Goal: Information Seeking & Learning: Find specific fact

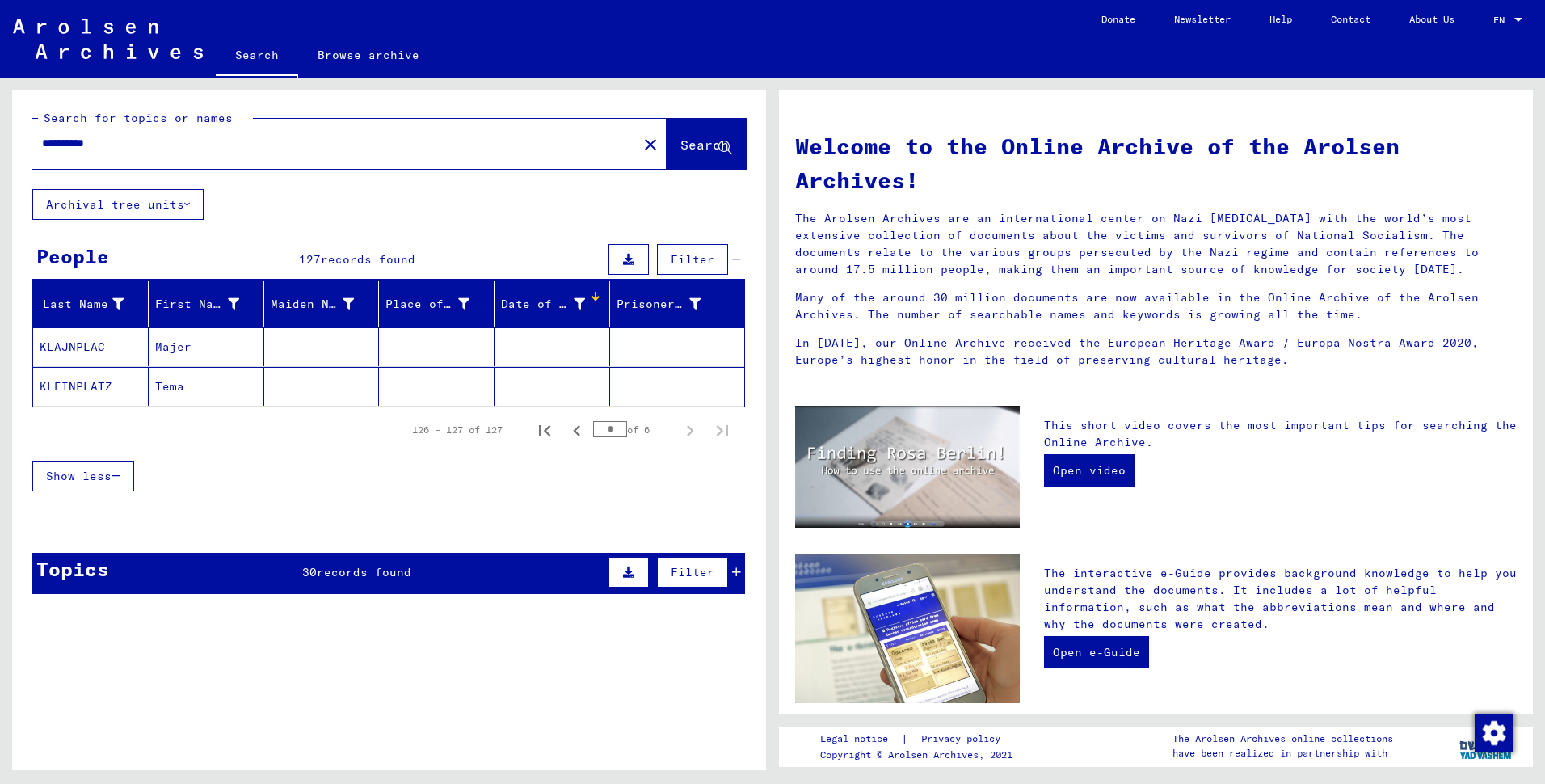
click at [1330, 136] on div "Welcome to the Online Archive of the Arolsen Archives! The Arolsen Archives are…" at bounding box center [1157, 247] width 746 height 266
click at [104, 152] on input "**********" at bounding box center [330, 143] width 577 height 17
paste input "text"
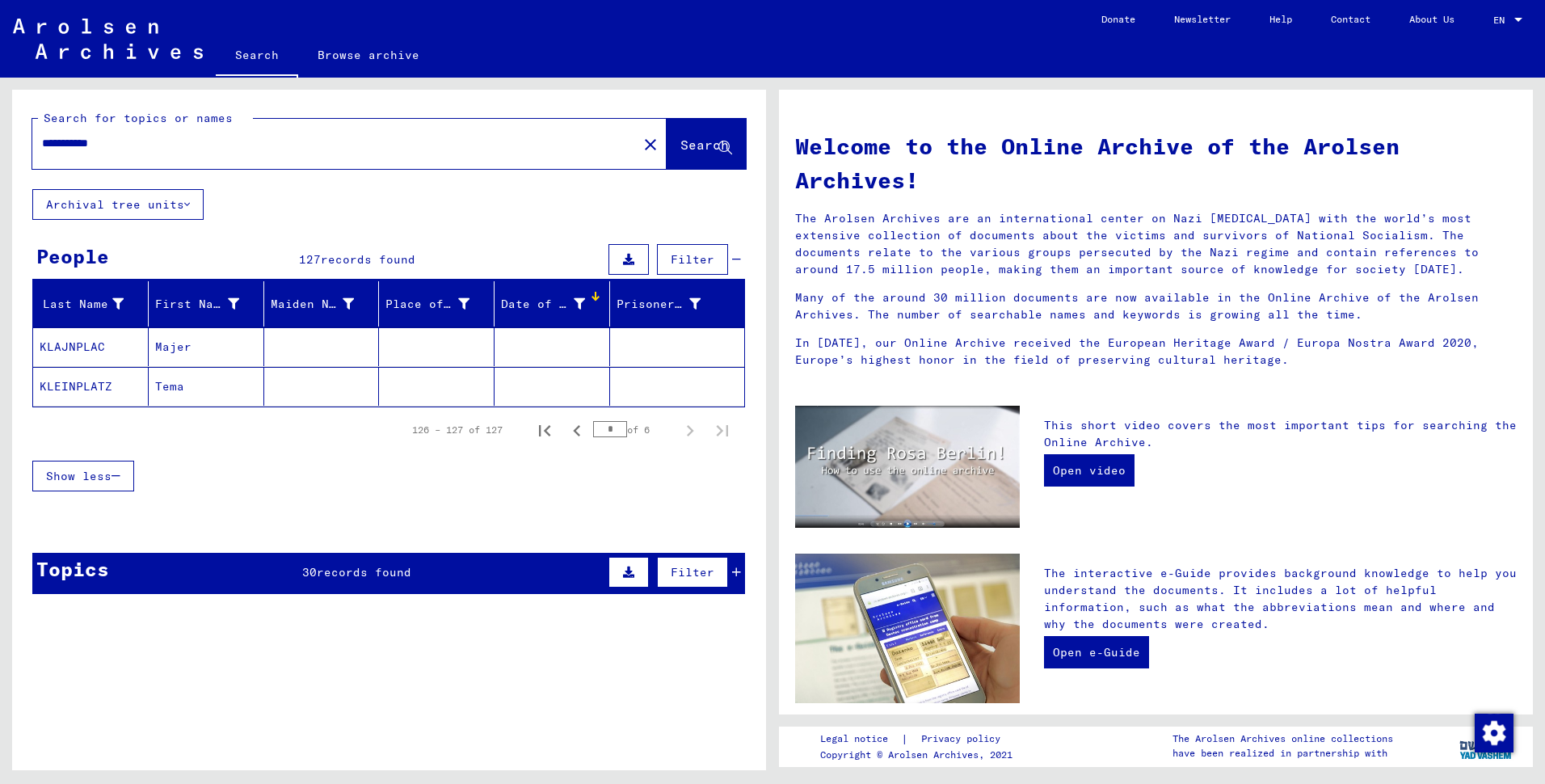
type input "**********"
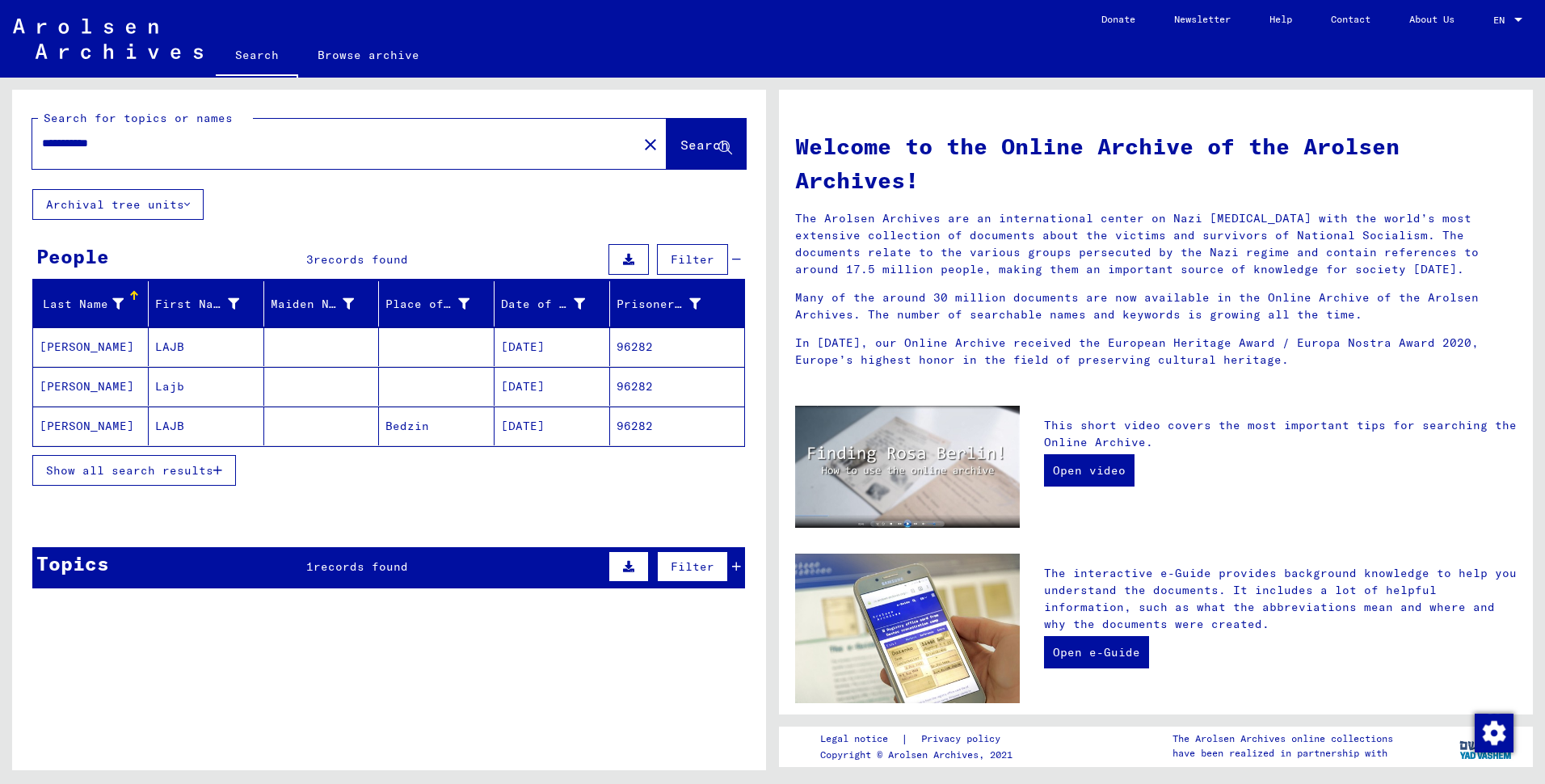
click at [529, 366] on mat-cell "[DATE]" at bounding box center [553, 346] width 116 height 39
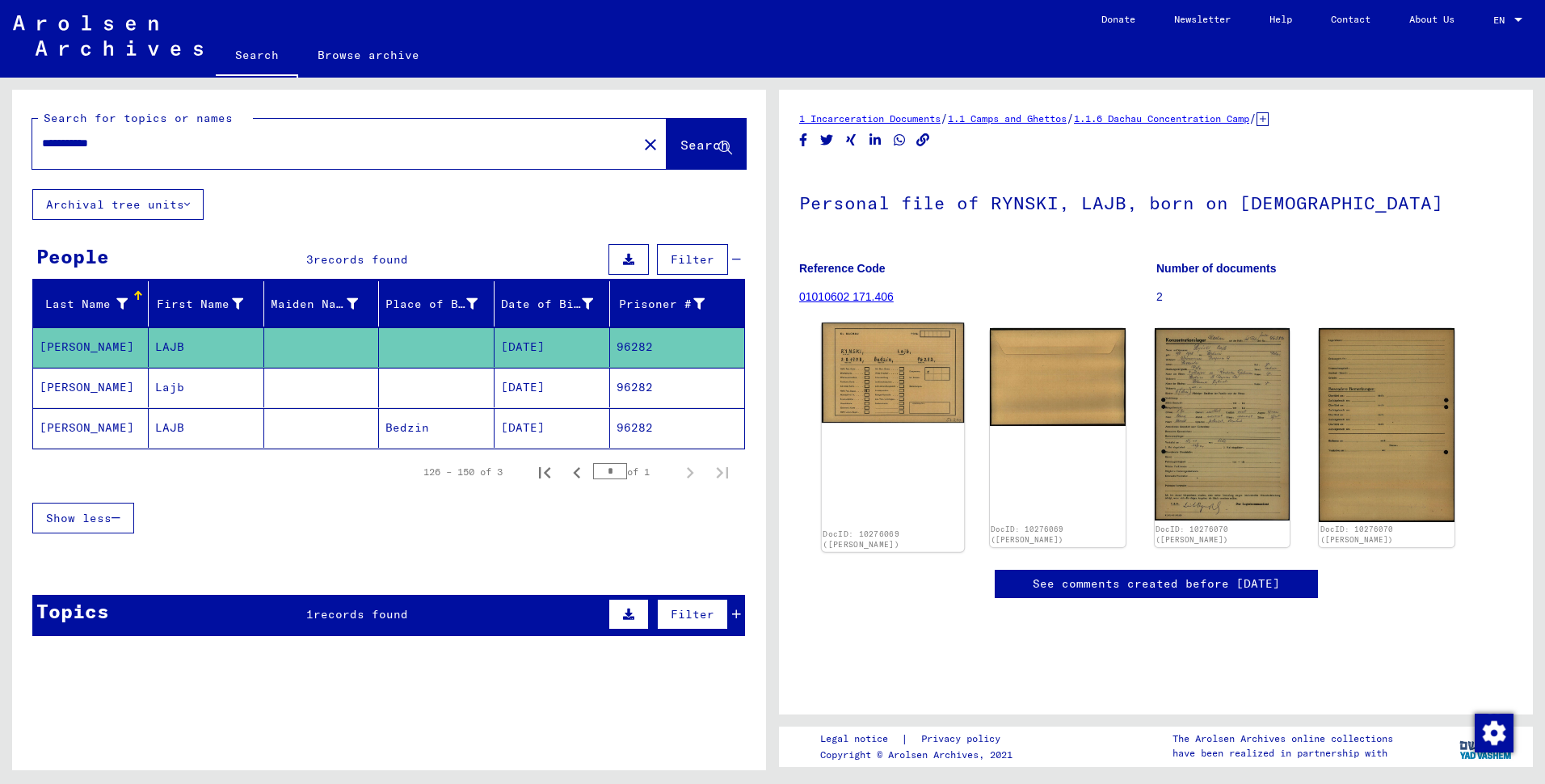
click at [879, 411] on img at bounding box center [893, 372] width 142 height 100
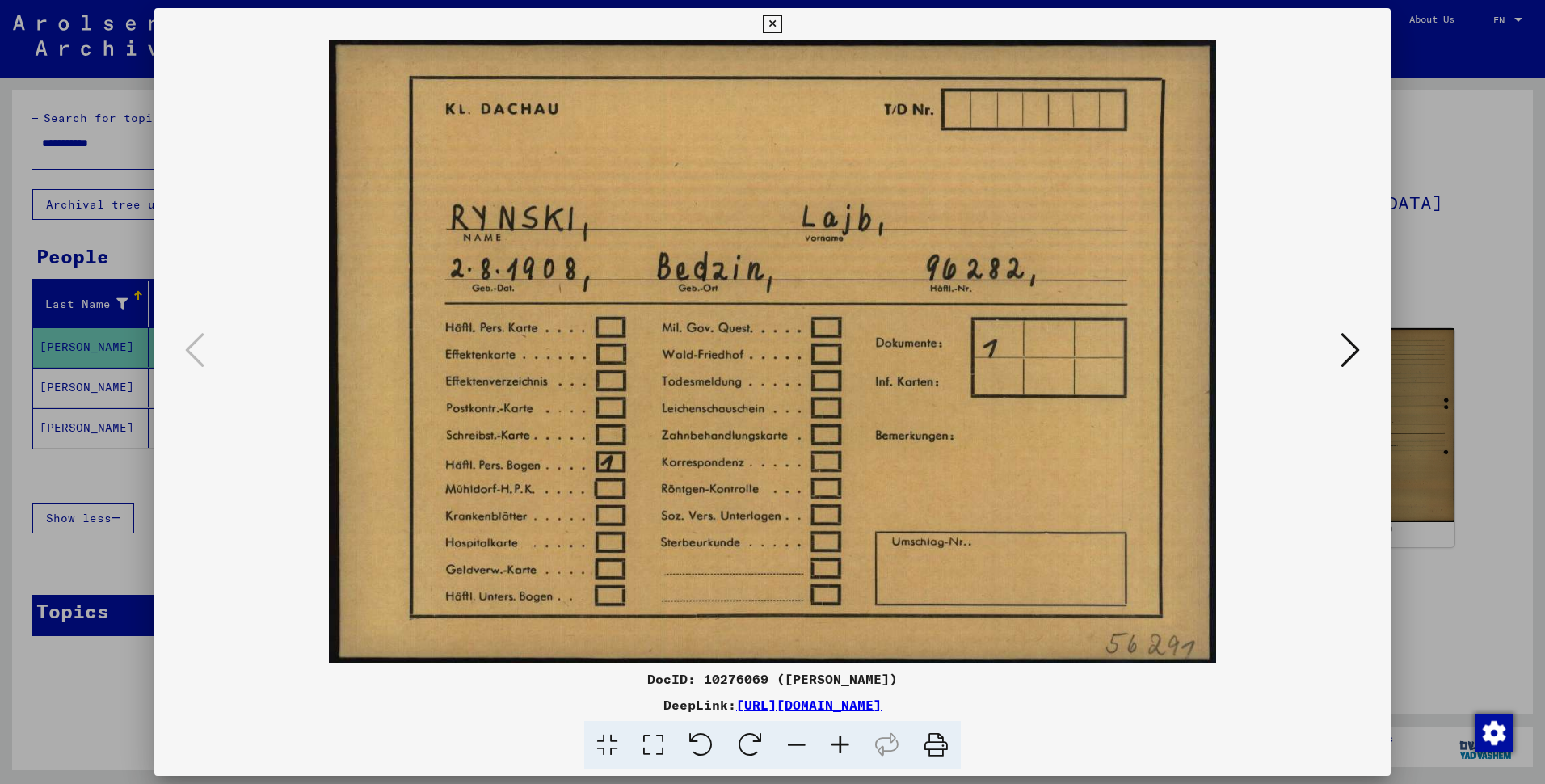
click at [1341, 349] on icon at bounding box center [1350, 350] width 20 height 39
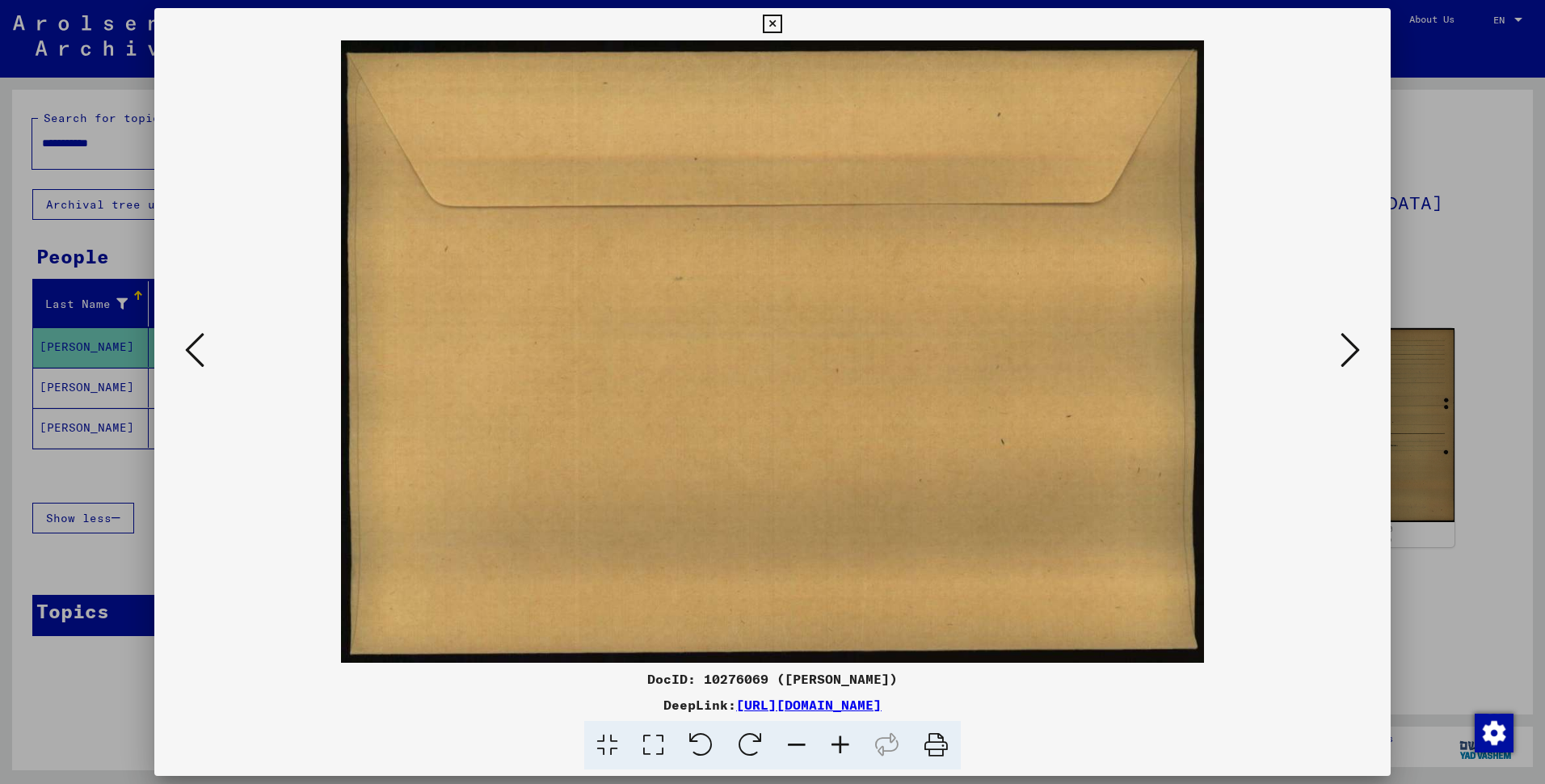
click at [1341, 357] on icon at bounding box center [1350, 350] width 20 height 39
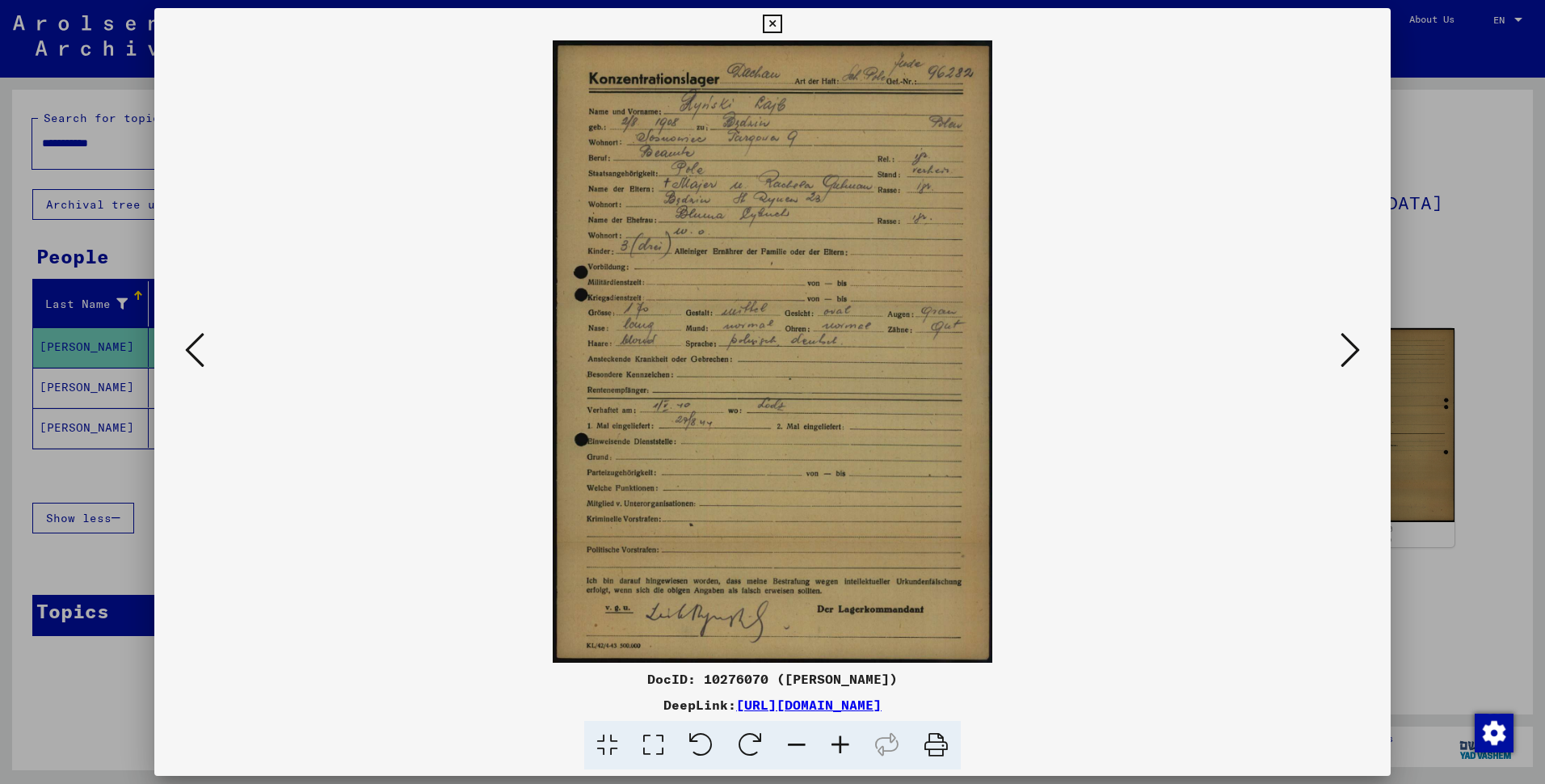
click at [856, 757] on icon at bounding box center [840, 745] width 43 height 49
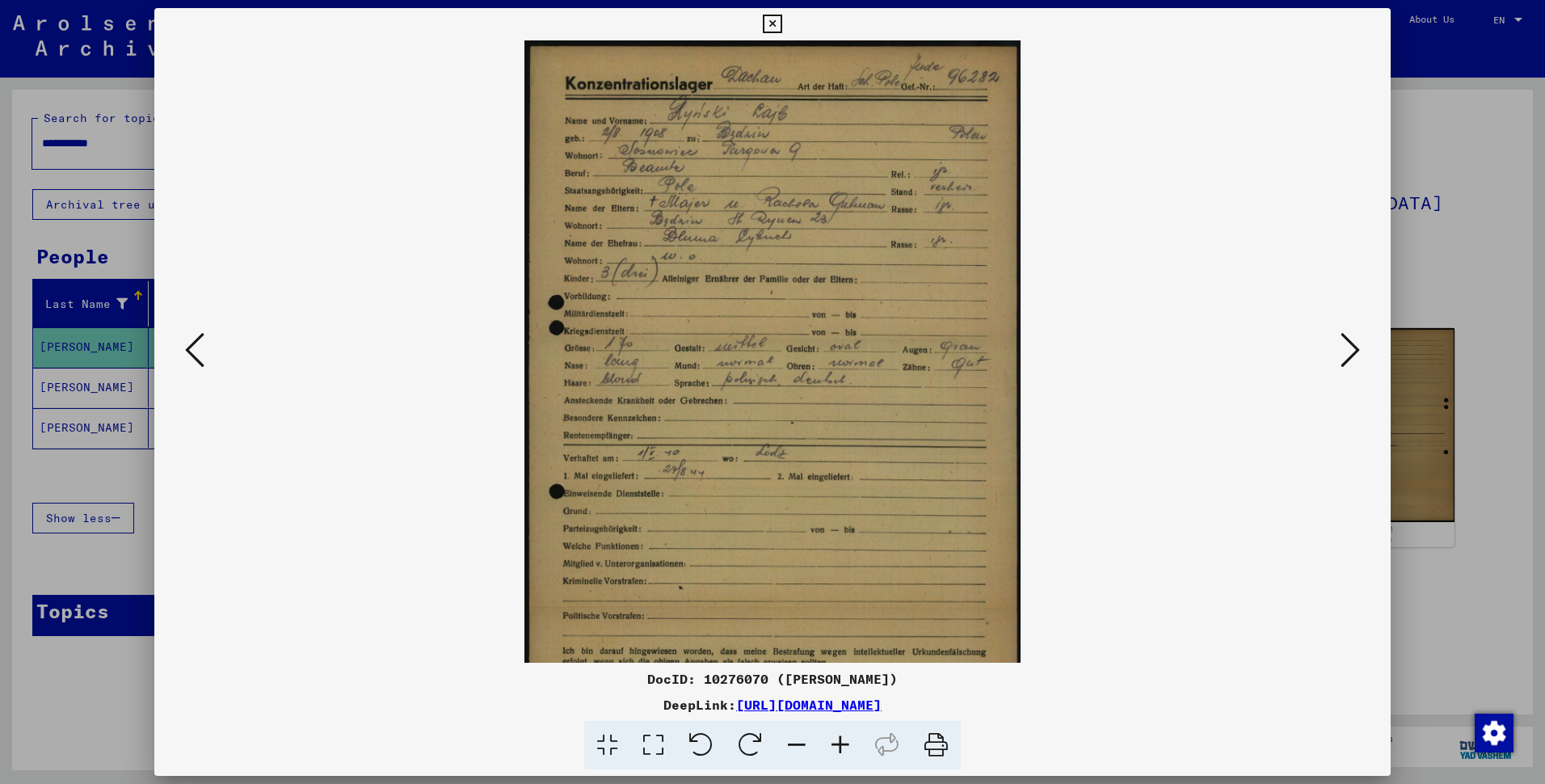
click at [856, 757] on icon at bounding box center [840, 745] width 43 height 49
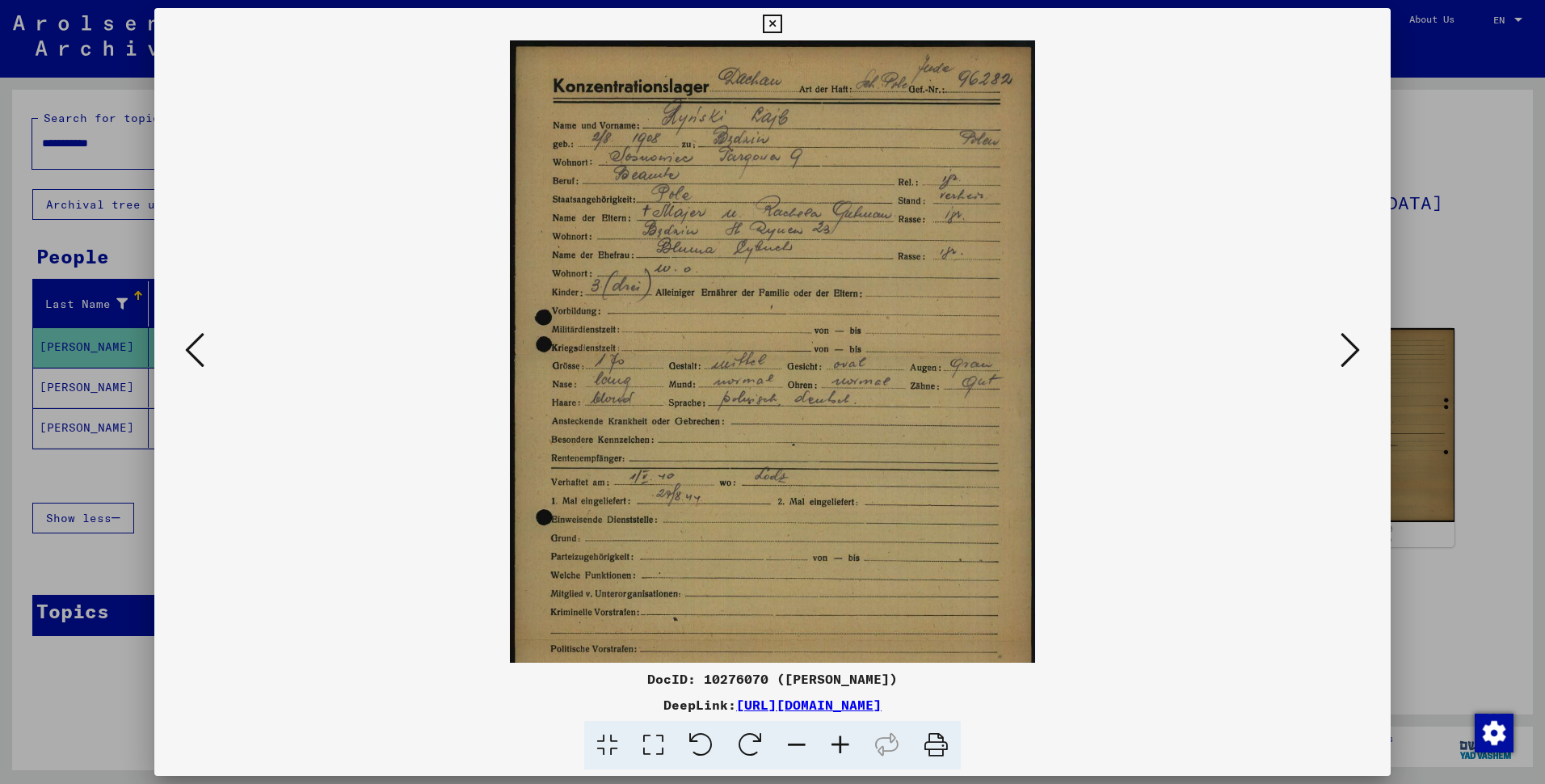
click at [856, 757] on icon at bounding box center [840, 745] width 43 height 49
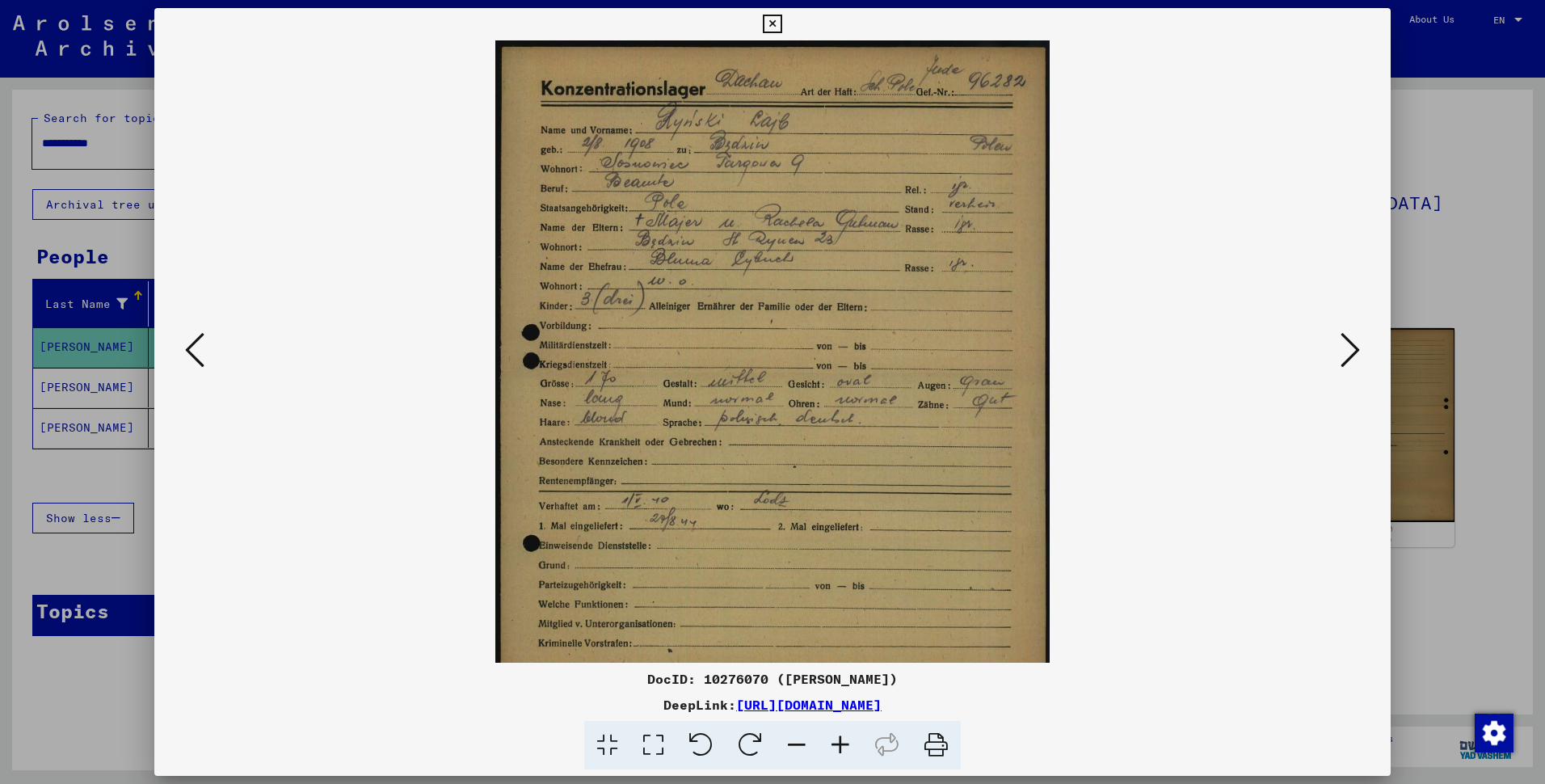
click at [856, 757] on icon at bounding box center [840, 745] width 43 height 49
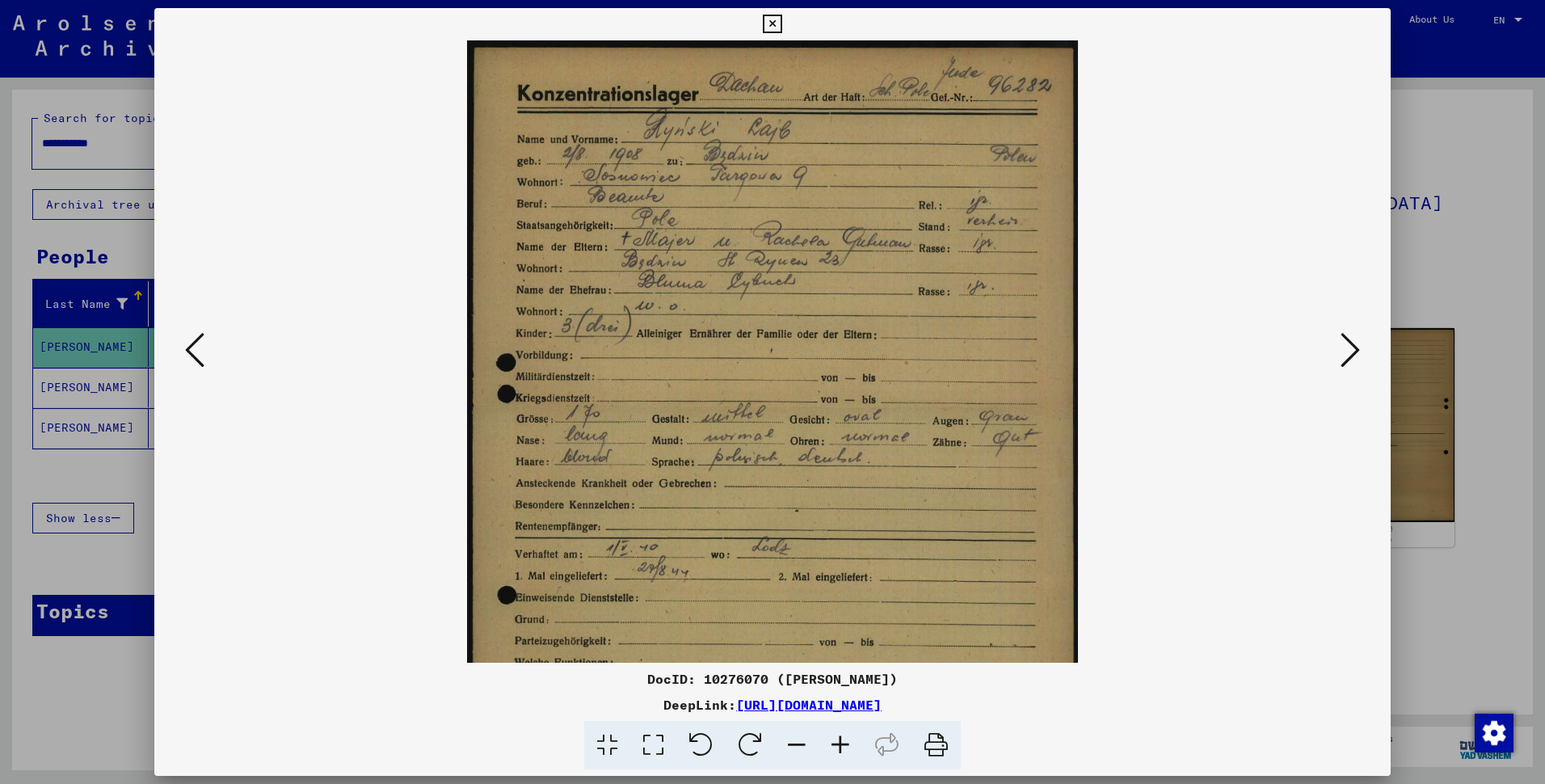
click at [856, 757] on icon at bounding box center [840, 745] width 43 height 49
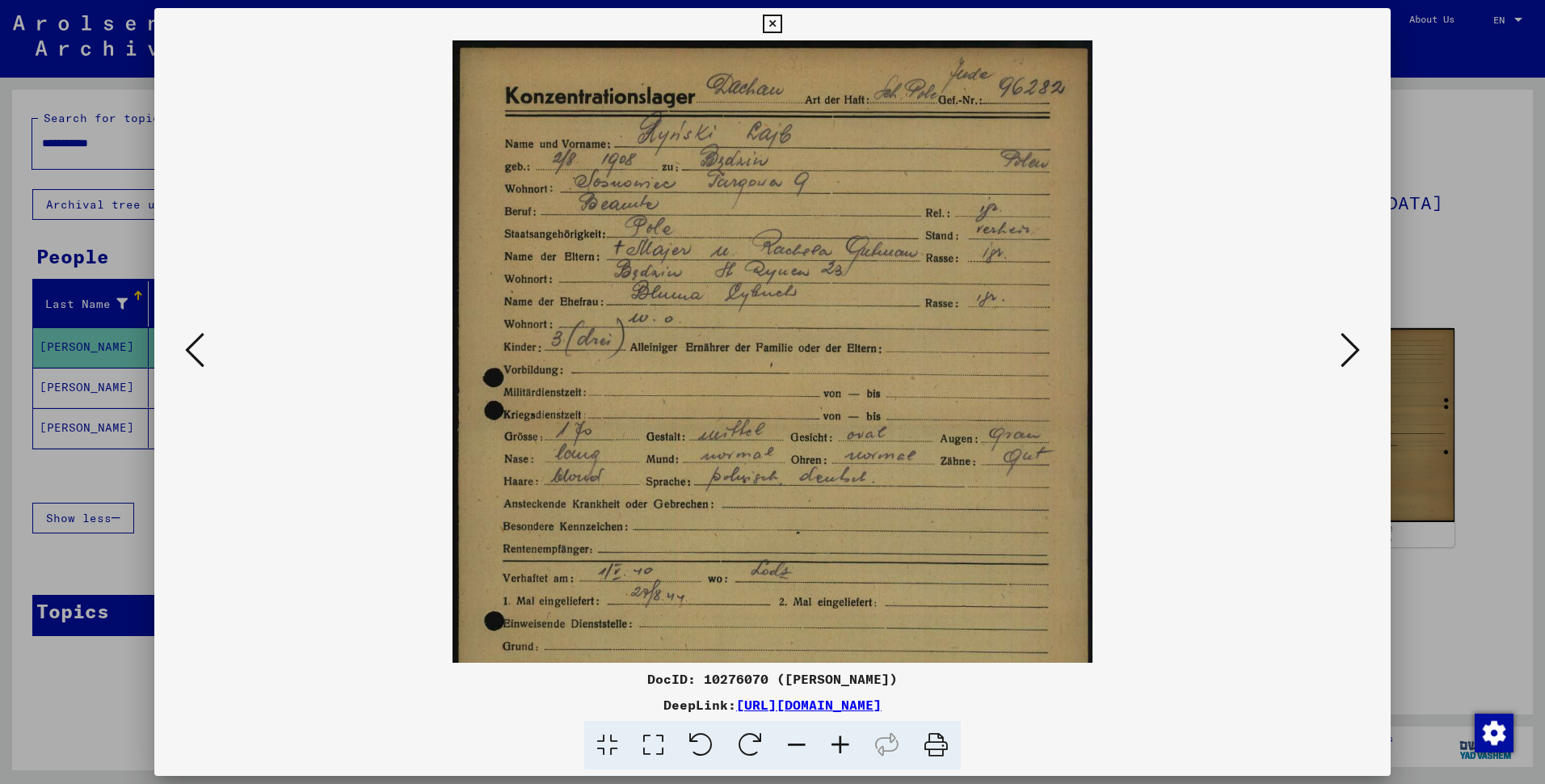
click at [856, 757] on icon at bounding box center [840, 745] width 43 height 49
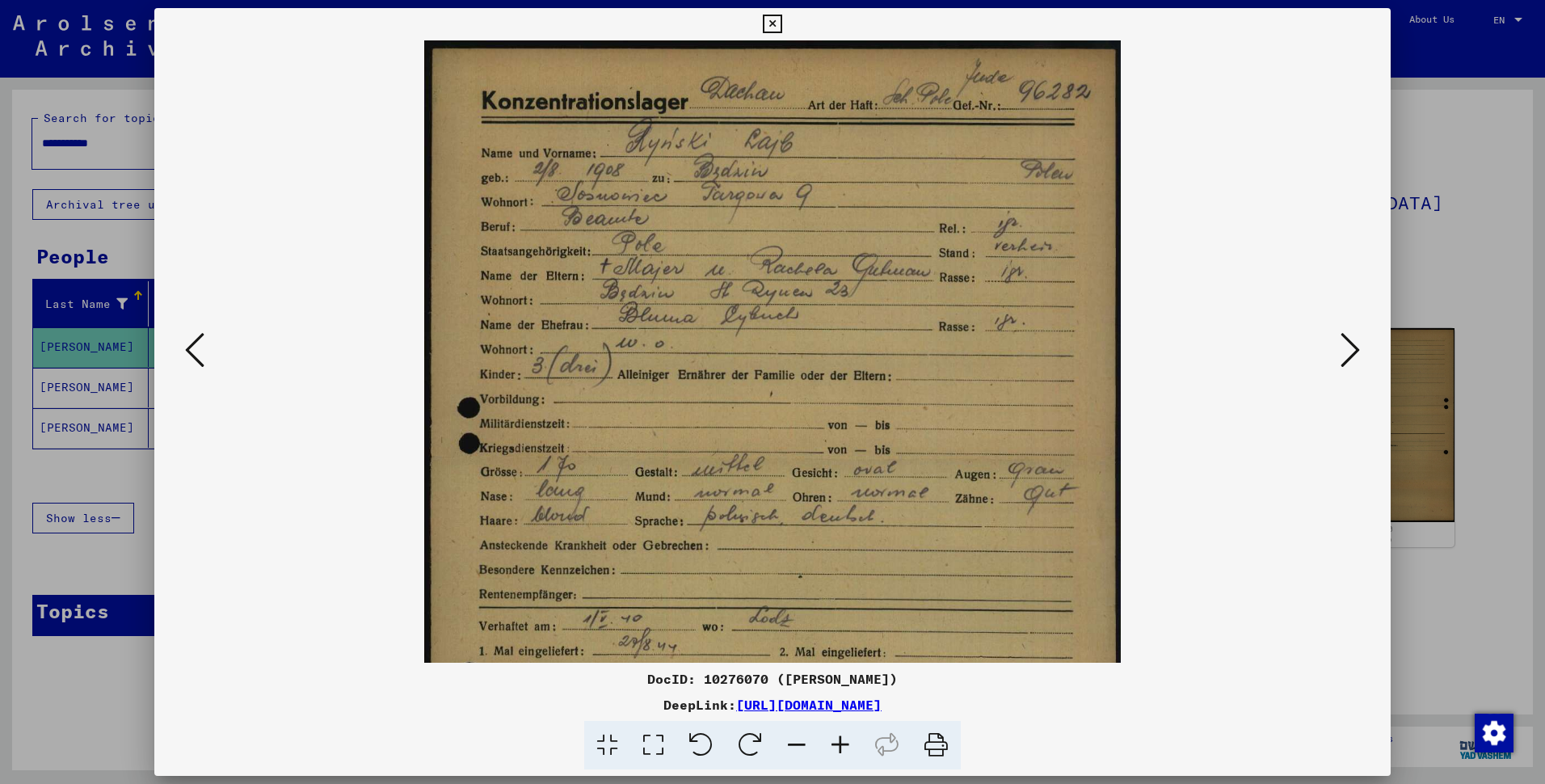
click at [856, 757] on icon at bounding box center [840, 745] width 43 height 49
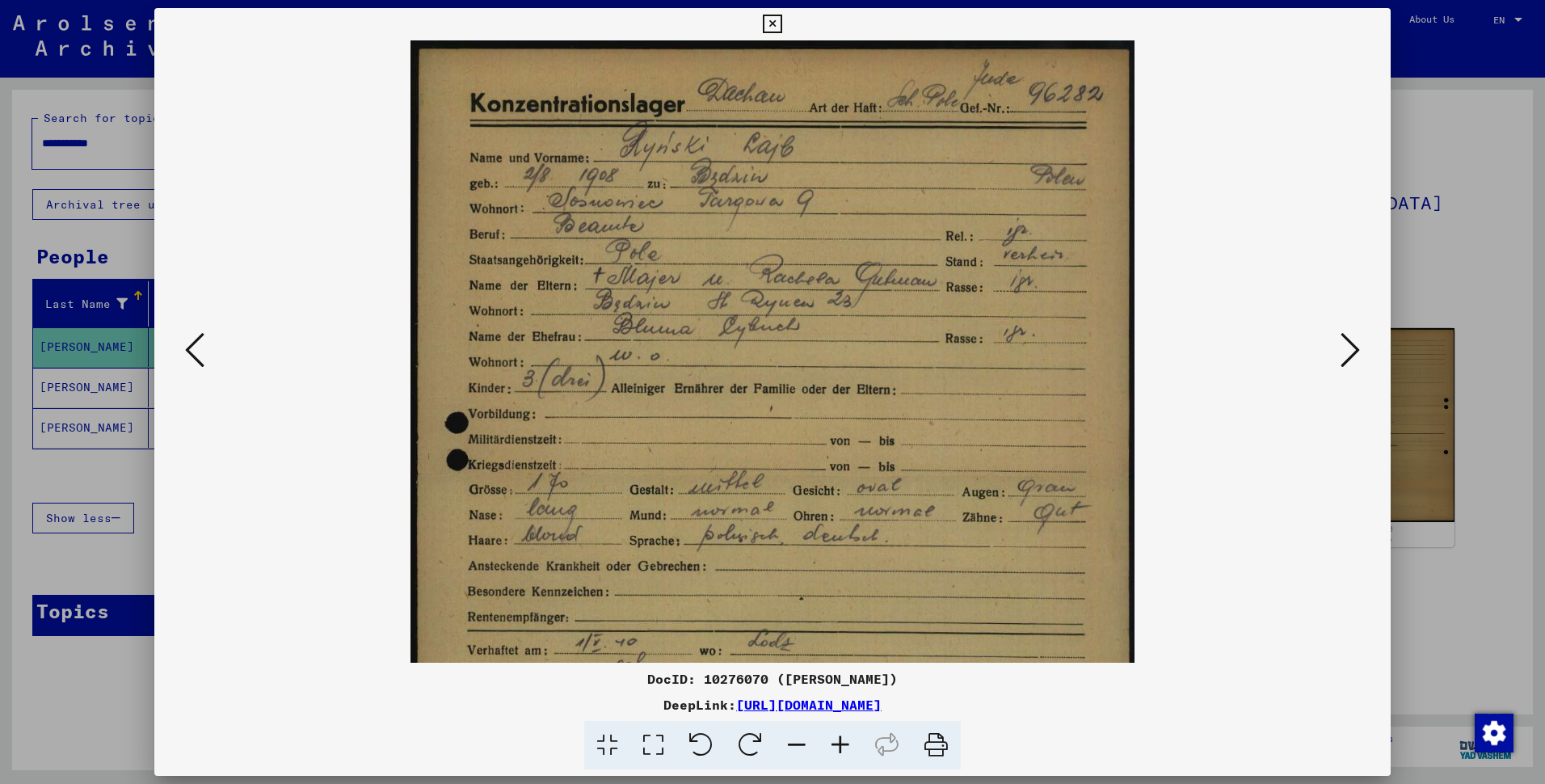
click at [856, 757] on icon at bounding box center [840, 745] width 43 height 49
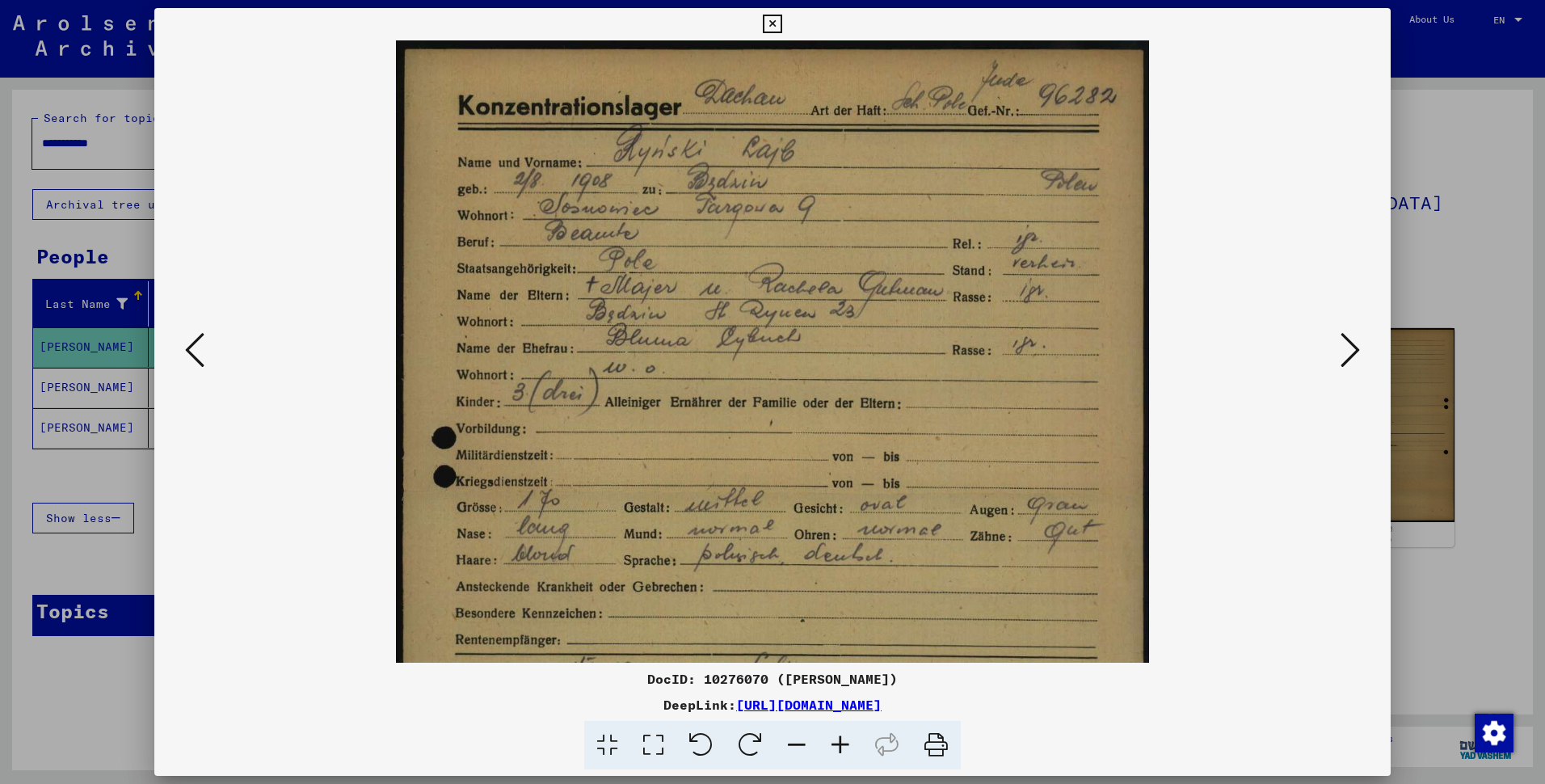
click at [856, 757] on icon at bounding box center [840, 745] width 43 height 49
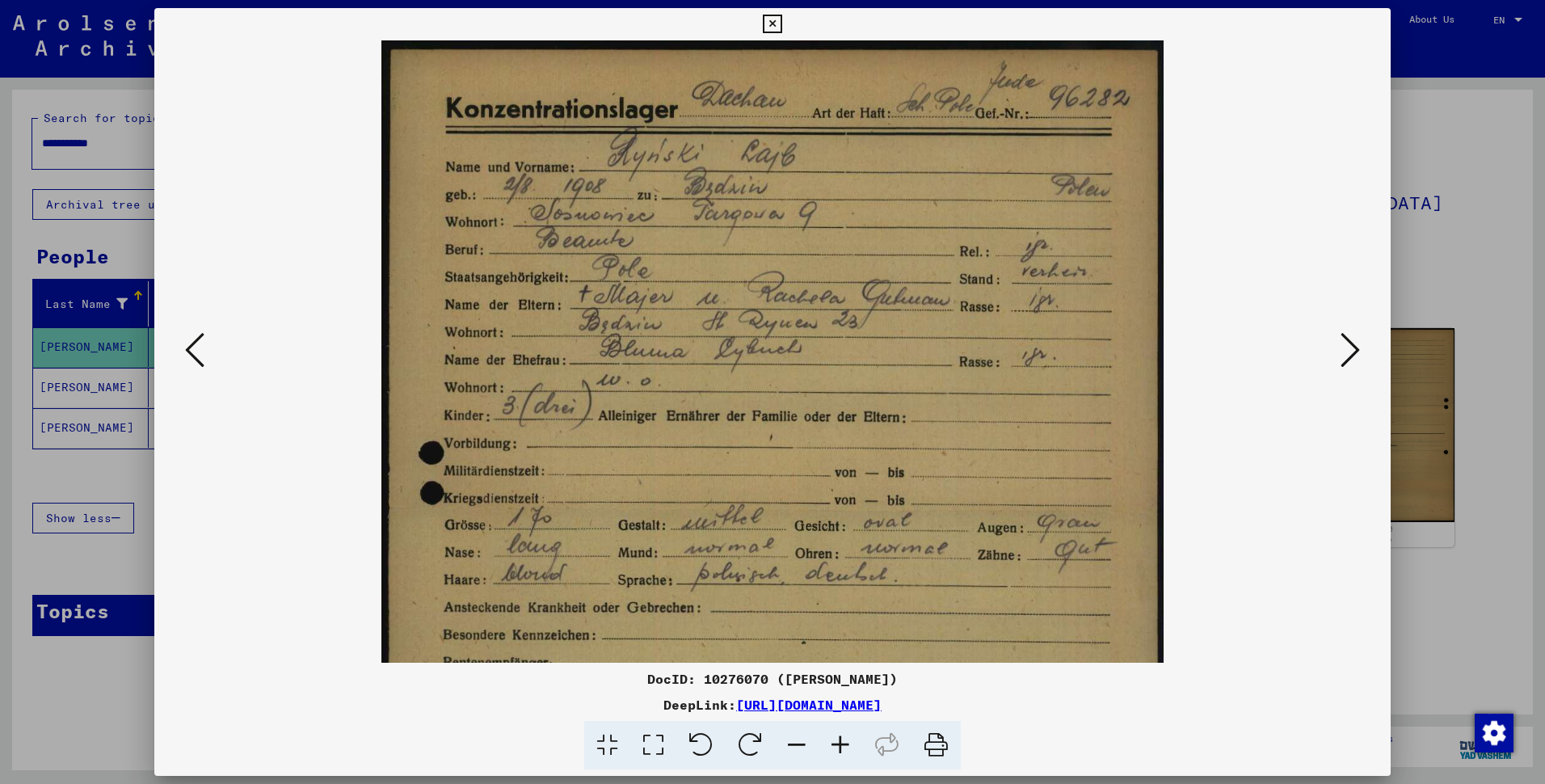
click at [856, 757] on icon at bounding box center [840, 745] width 43 height 49
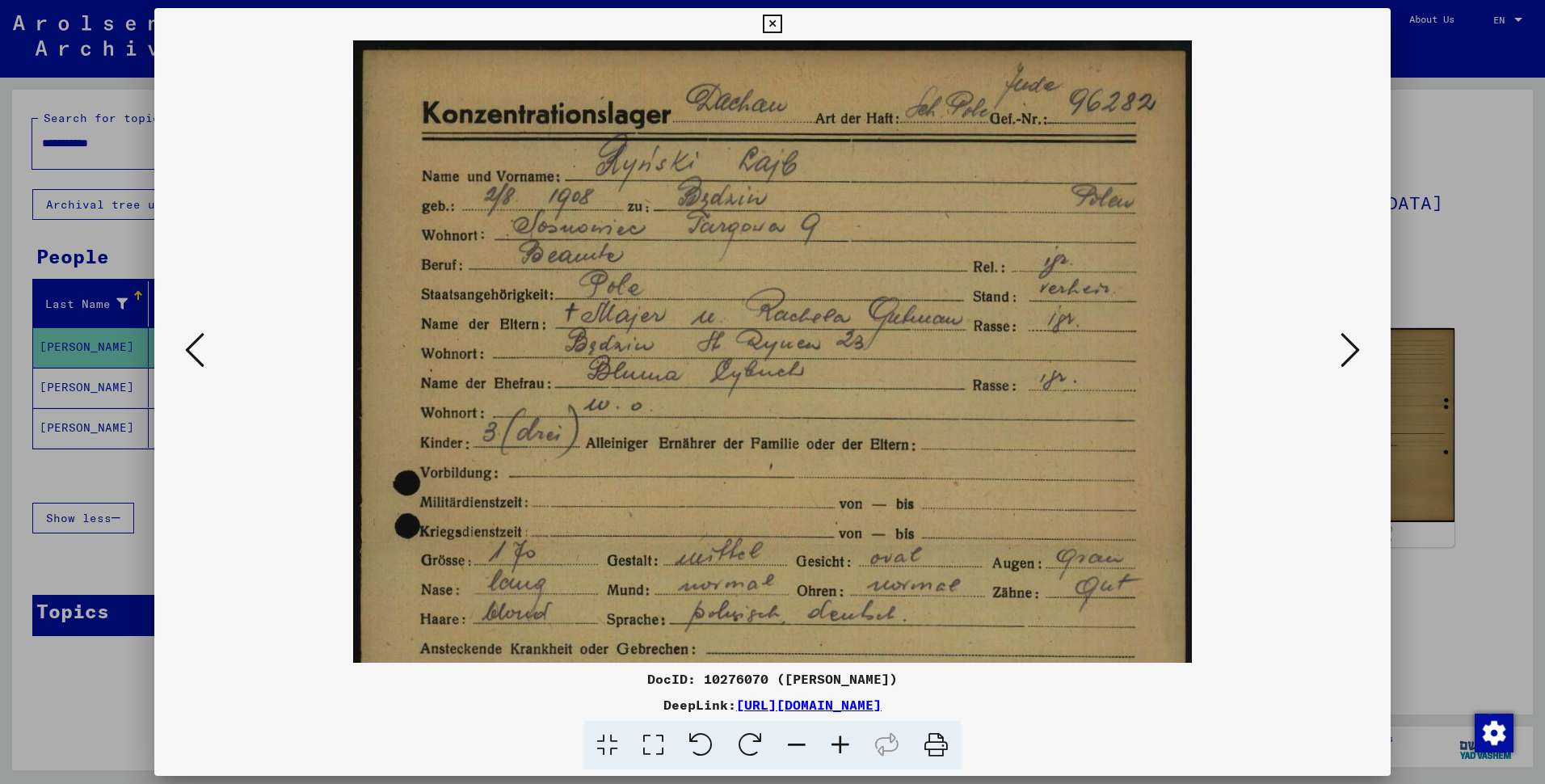
click at [856, 757] on icon at bounding box center [840, 745] width 43 height 49
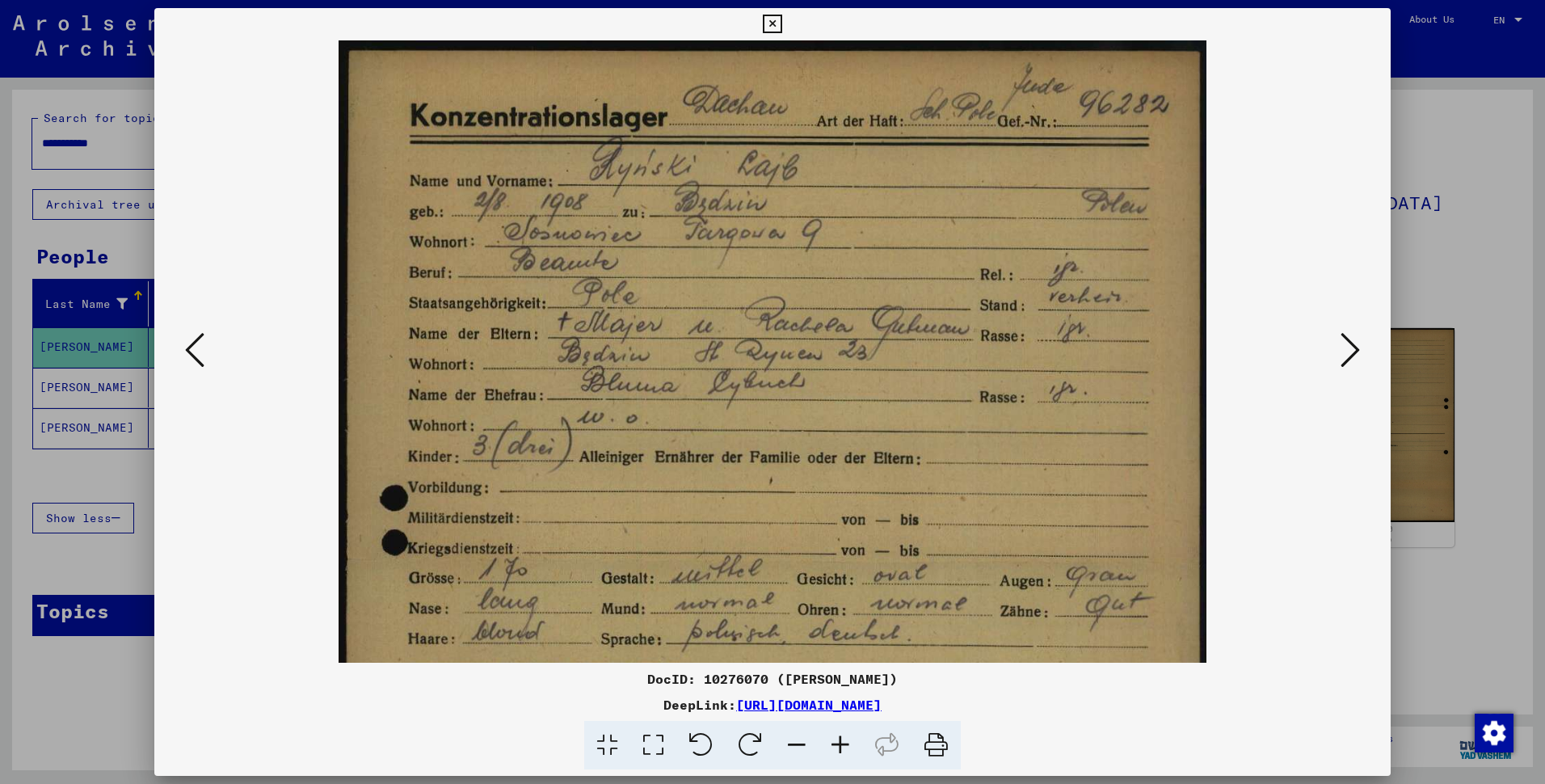
click at [856, 757] on icon at bounding box center [840, 745] width 43 height 49
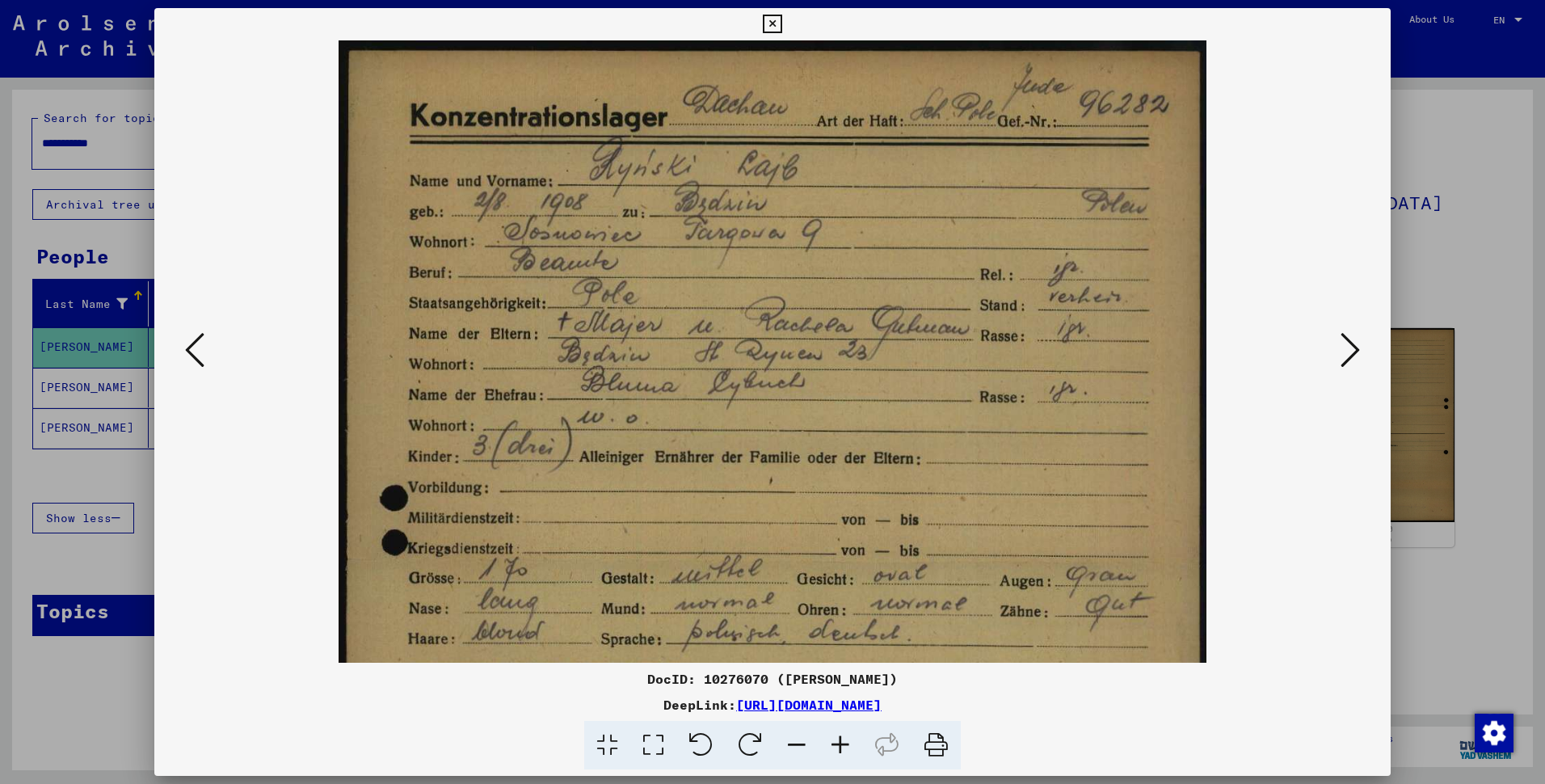
click at [856, 757] on icon at bounding box center [840, 745] width 43 height 49
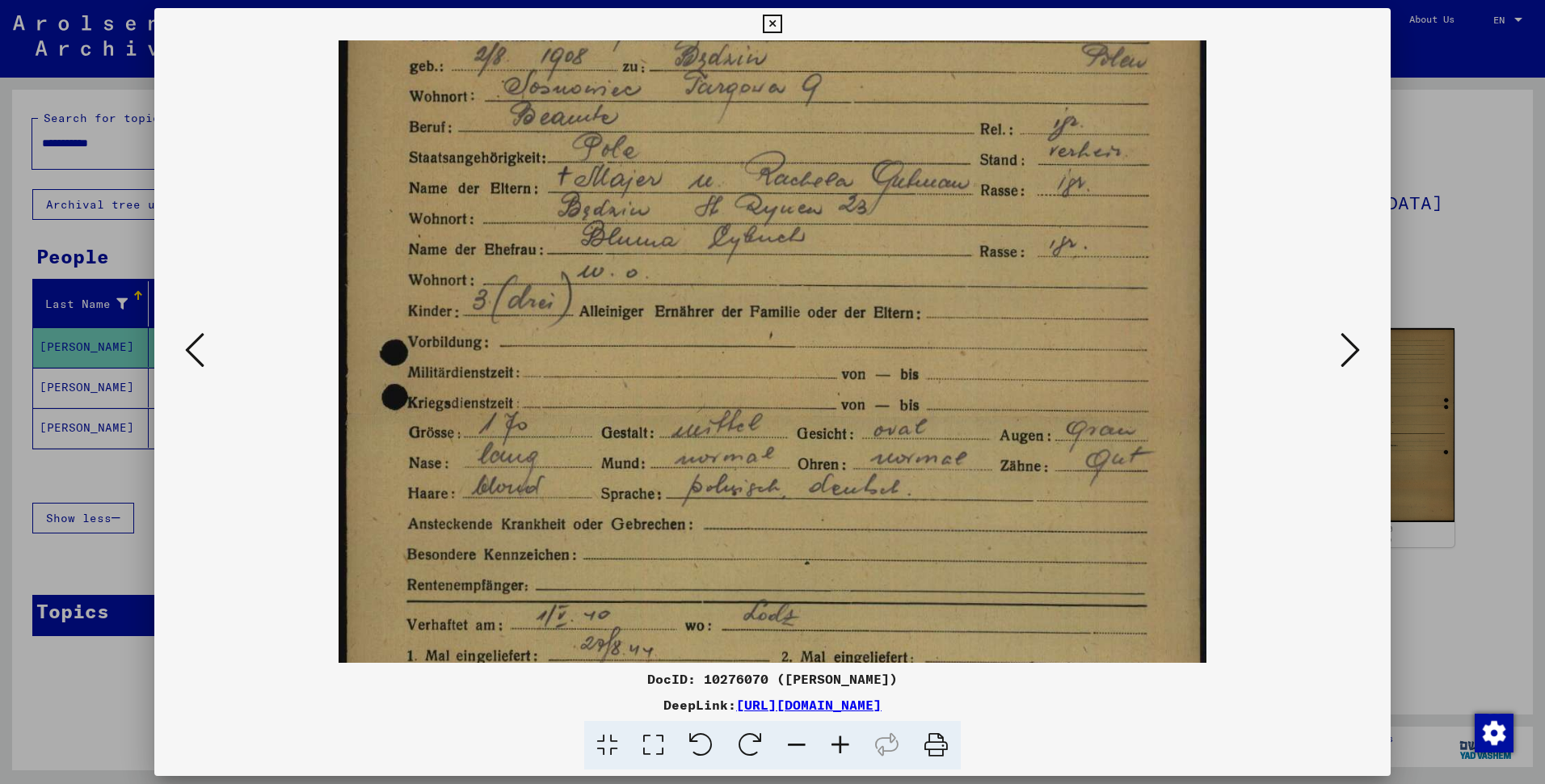
scroll to position [182, 0]
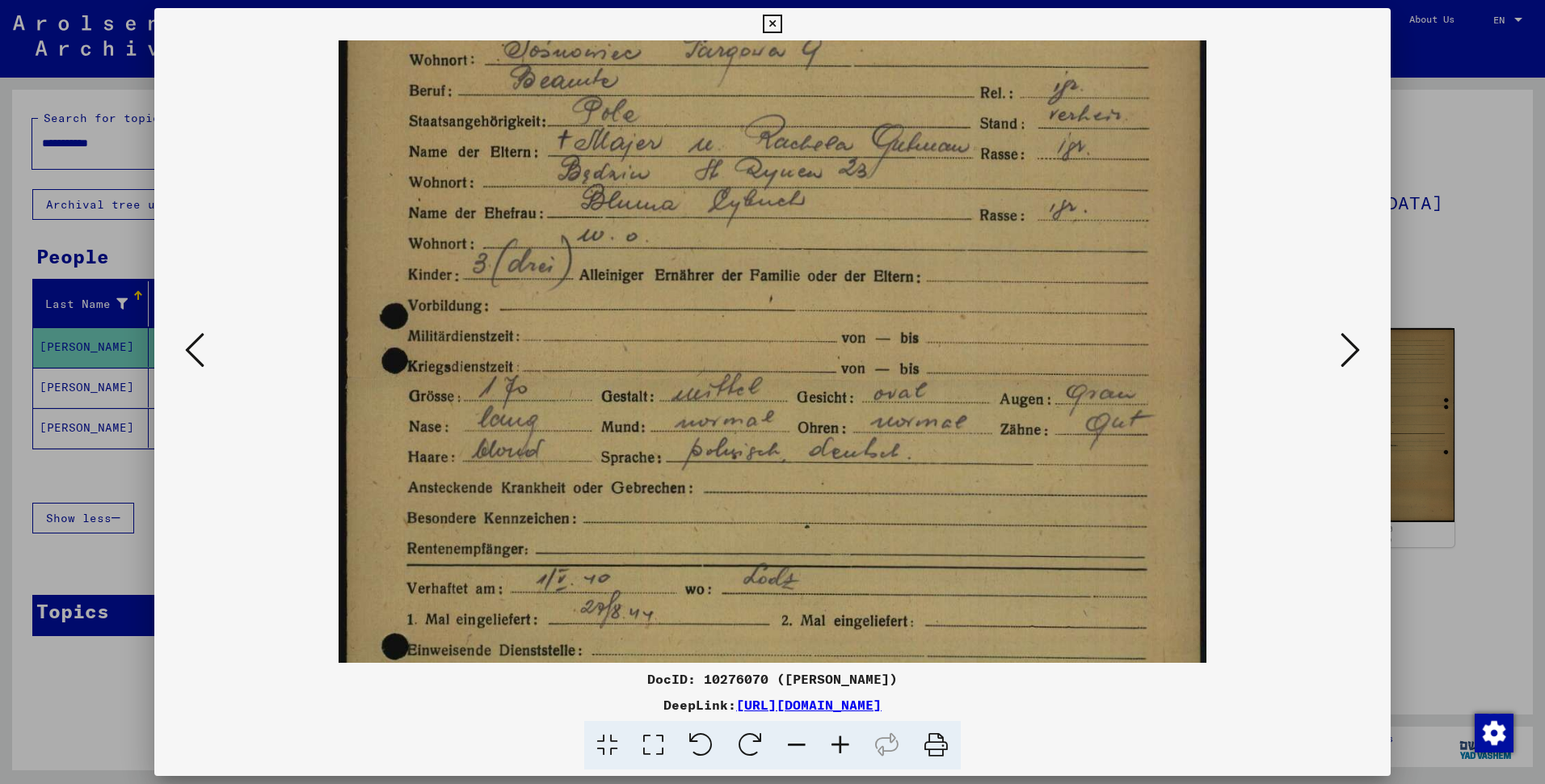
drag, startPoint x: 694, startPoint y: 402, endPoint x: 727, endPoint y: 220, distance: 185.0
click at [727, 220] on img at bounding box center [772, 472] width 868 height 1228
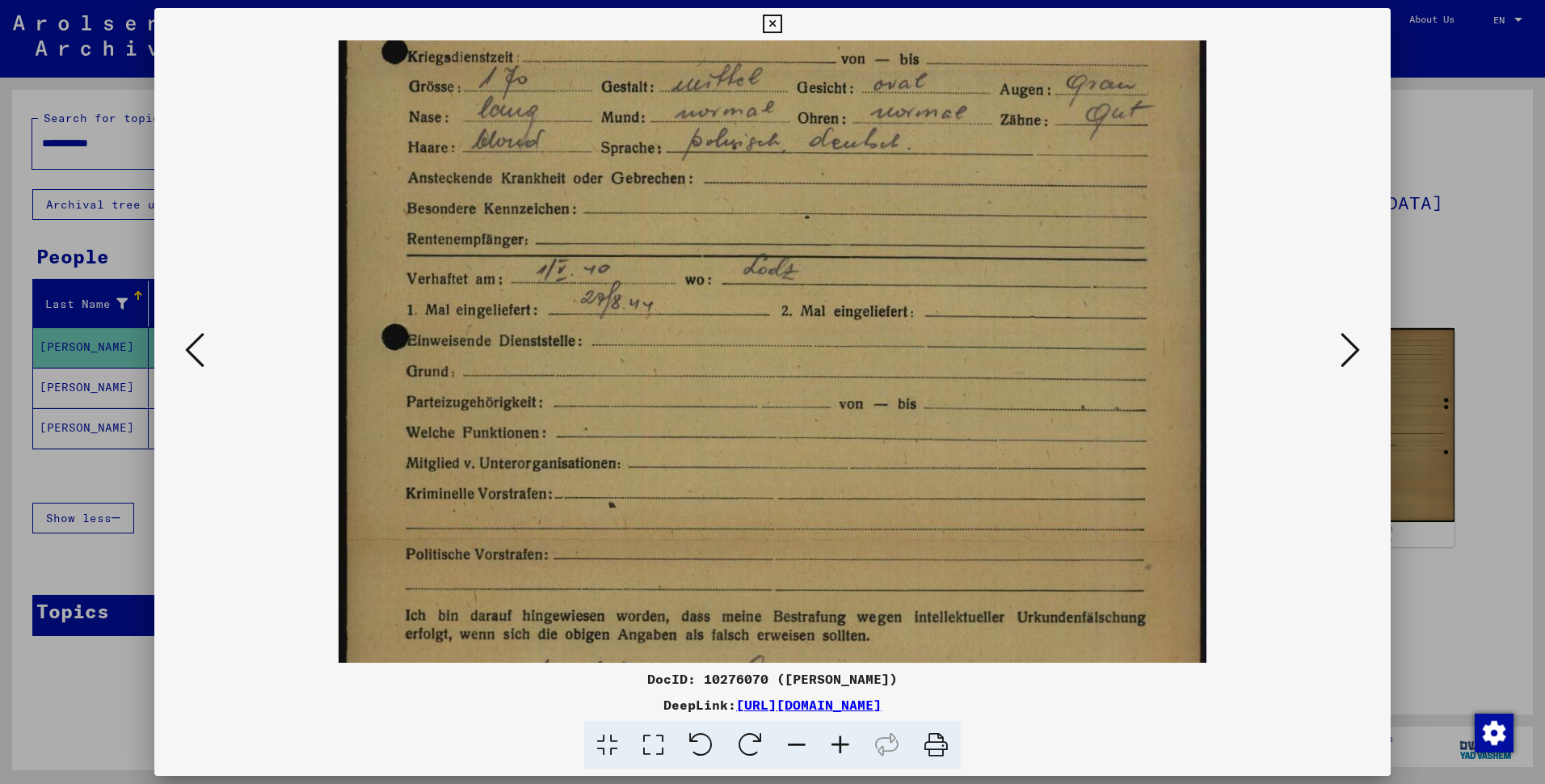
scroll to position [528, 0]
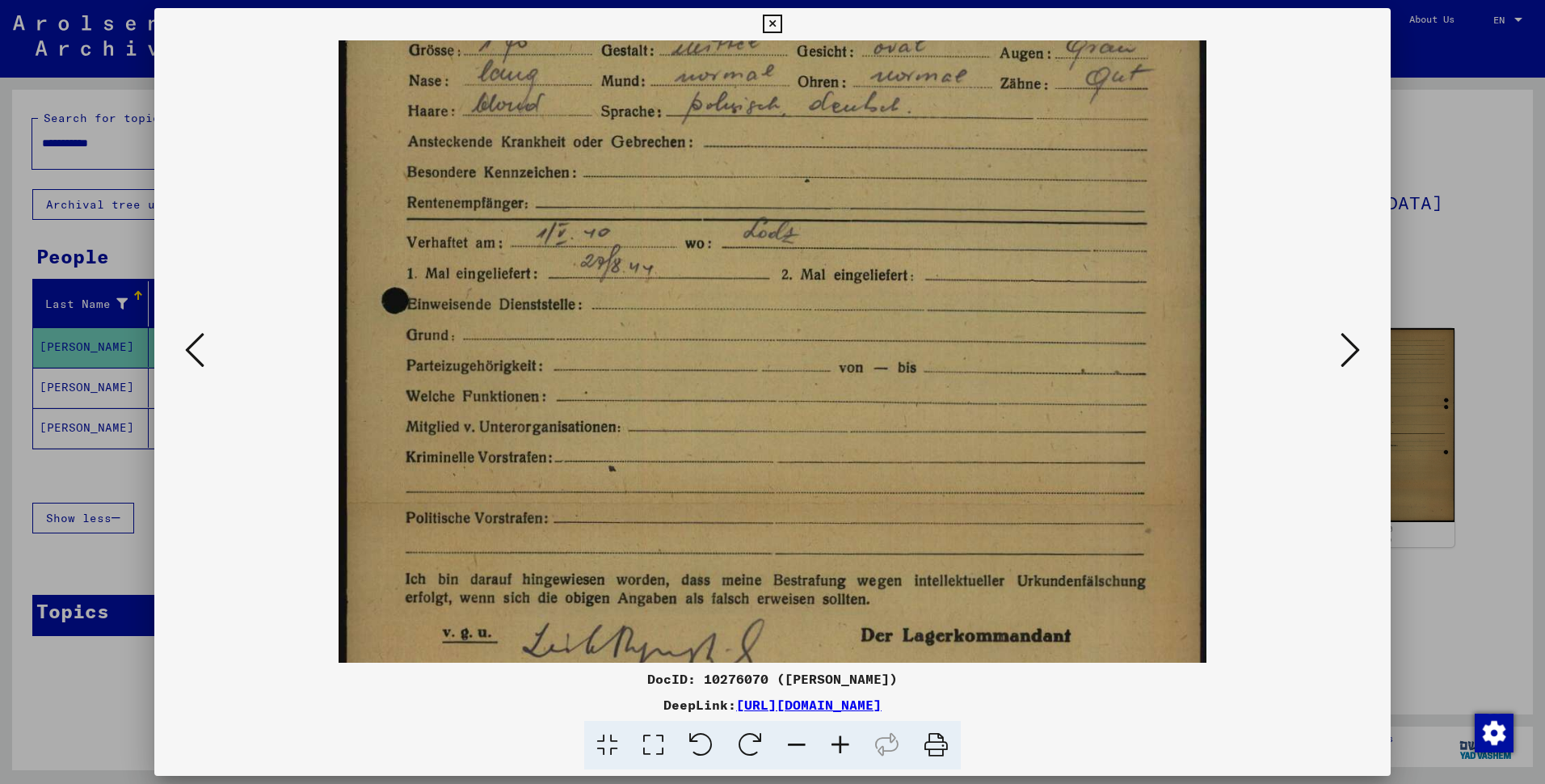
drag, startPoint x: 666, startPoint y: 499, endPoint x: 710, endPoint y: 152, distance: 349.8
click at [710, 152] on img at bounding box center [772, 127] width 868 height 1228
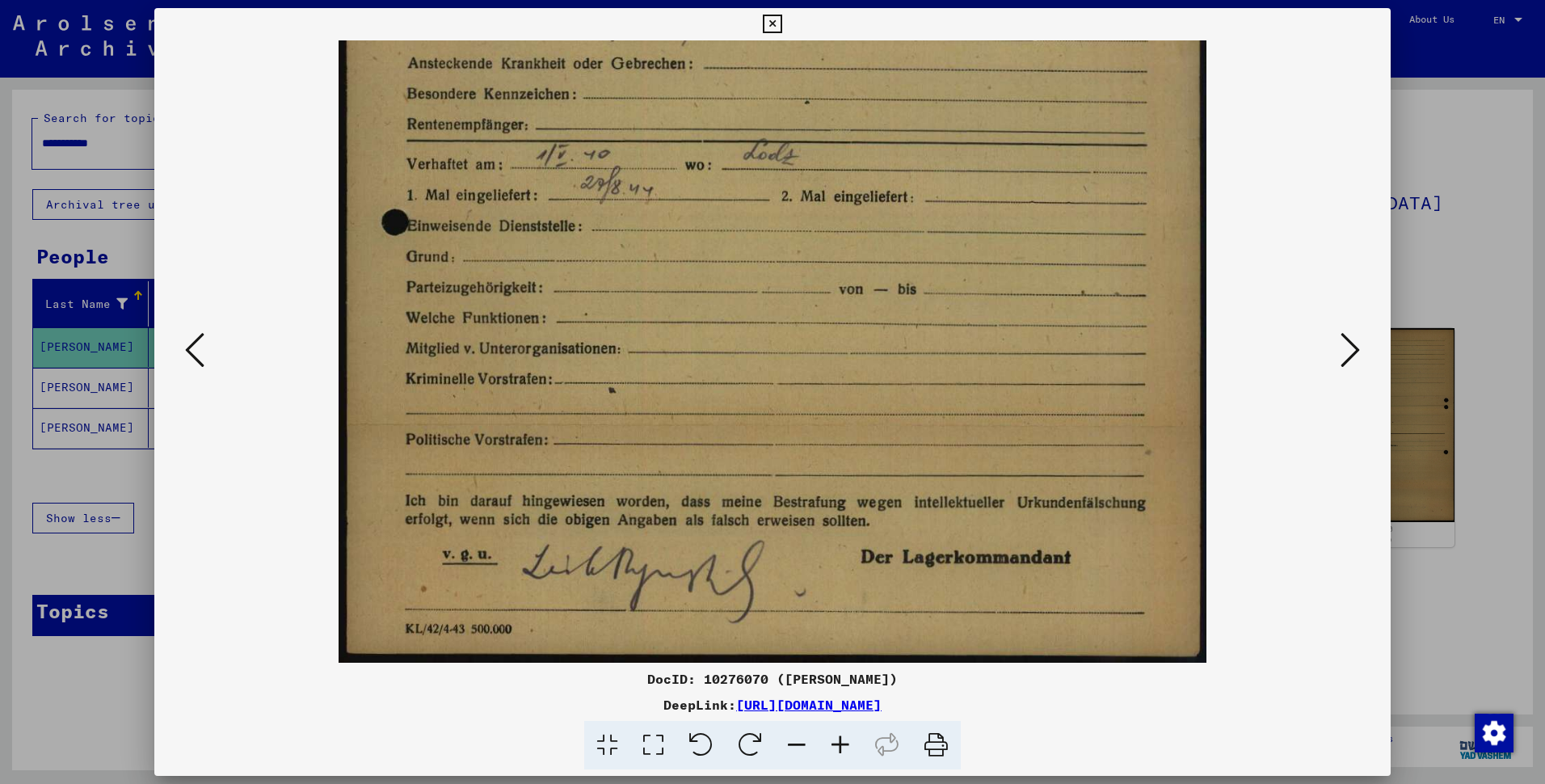
drag, startPoint x: 727, startPoint y: 379, endPoint x: 724, endPoint y: 145, distance: 234.0
click at [724, 145] on img at bounding box center [772, 49] width 868 height 1228
click at [1356, 347] on button at bounding box center [1351, 351] width 29 height 46
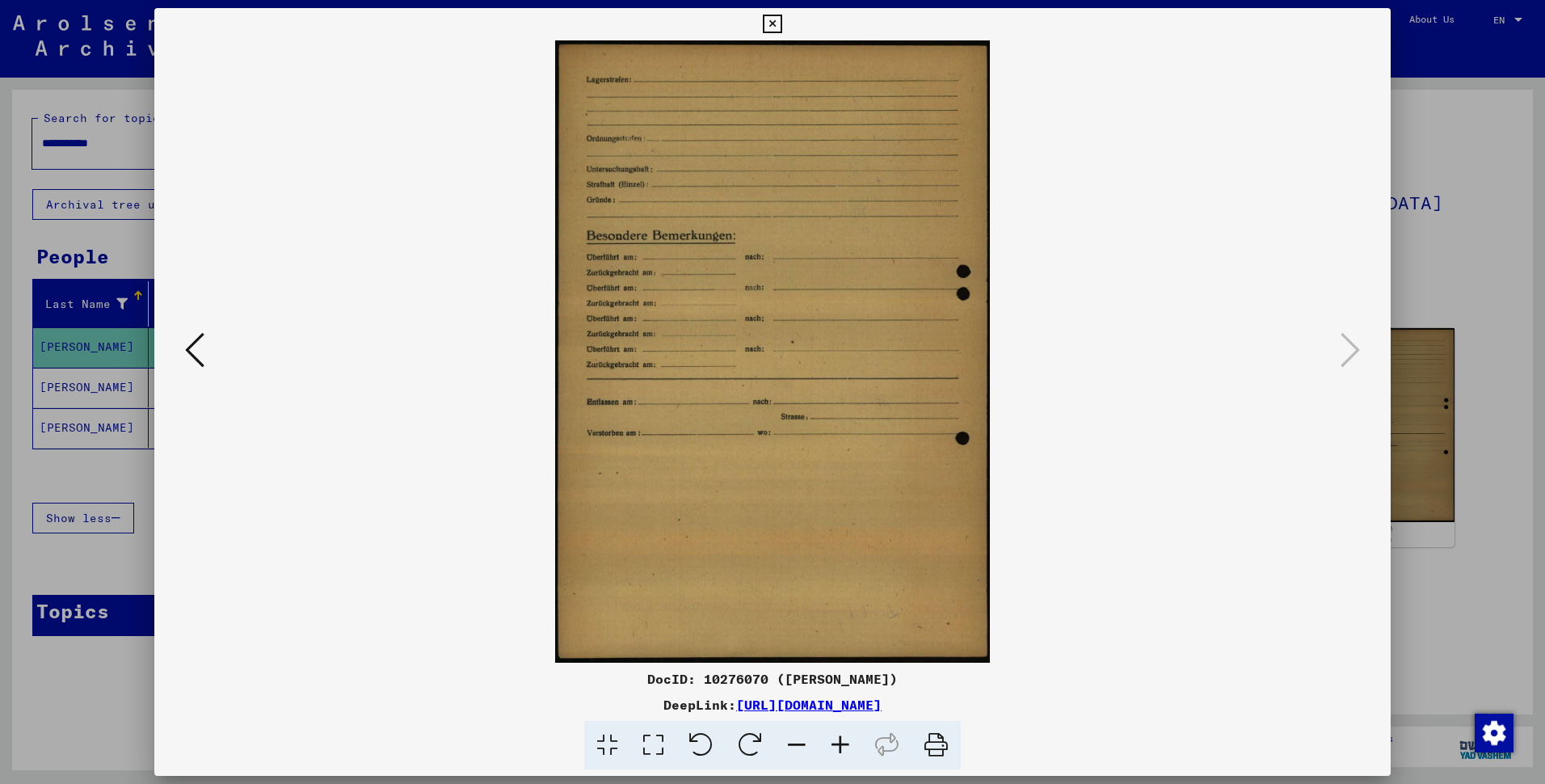
scroll to position [0, 0]
click at [765, 14] on icon at bounding box center [772, 24] width 19 height 20
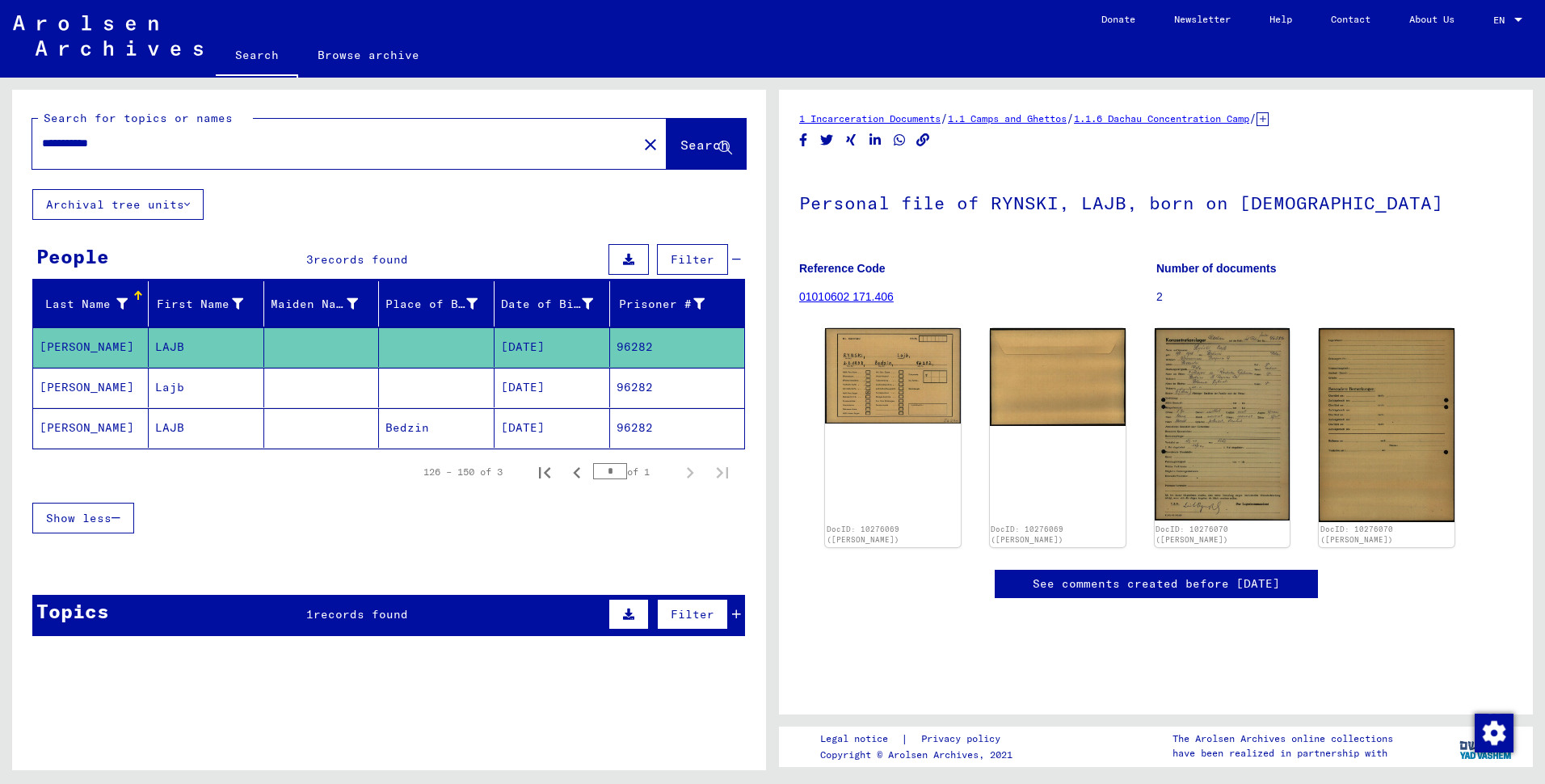
drag, startPoint x: 538, startPoint y: 396, endPoint x: 531, endPoint y: 403, distance: 9.9
click at [532, 403] on mat-cell "[DATE]" at bounding box center [553, 387] width 116 height 39
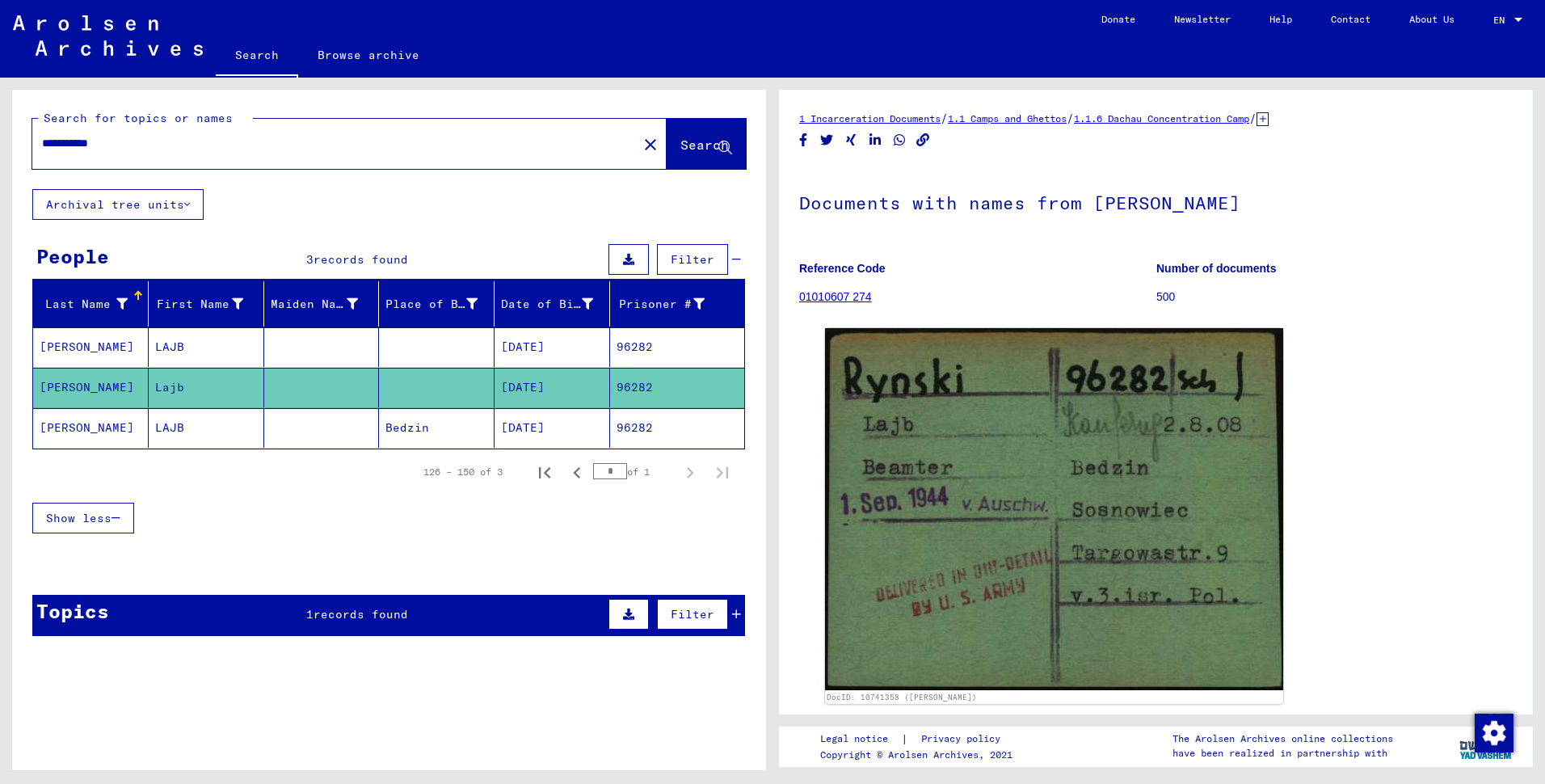
click at [129, 448] on mat-cell "[PERSON_NAME]" at bounding box center [91, 427] width 116 height 39
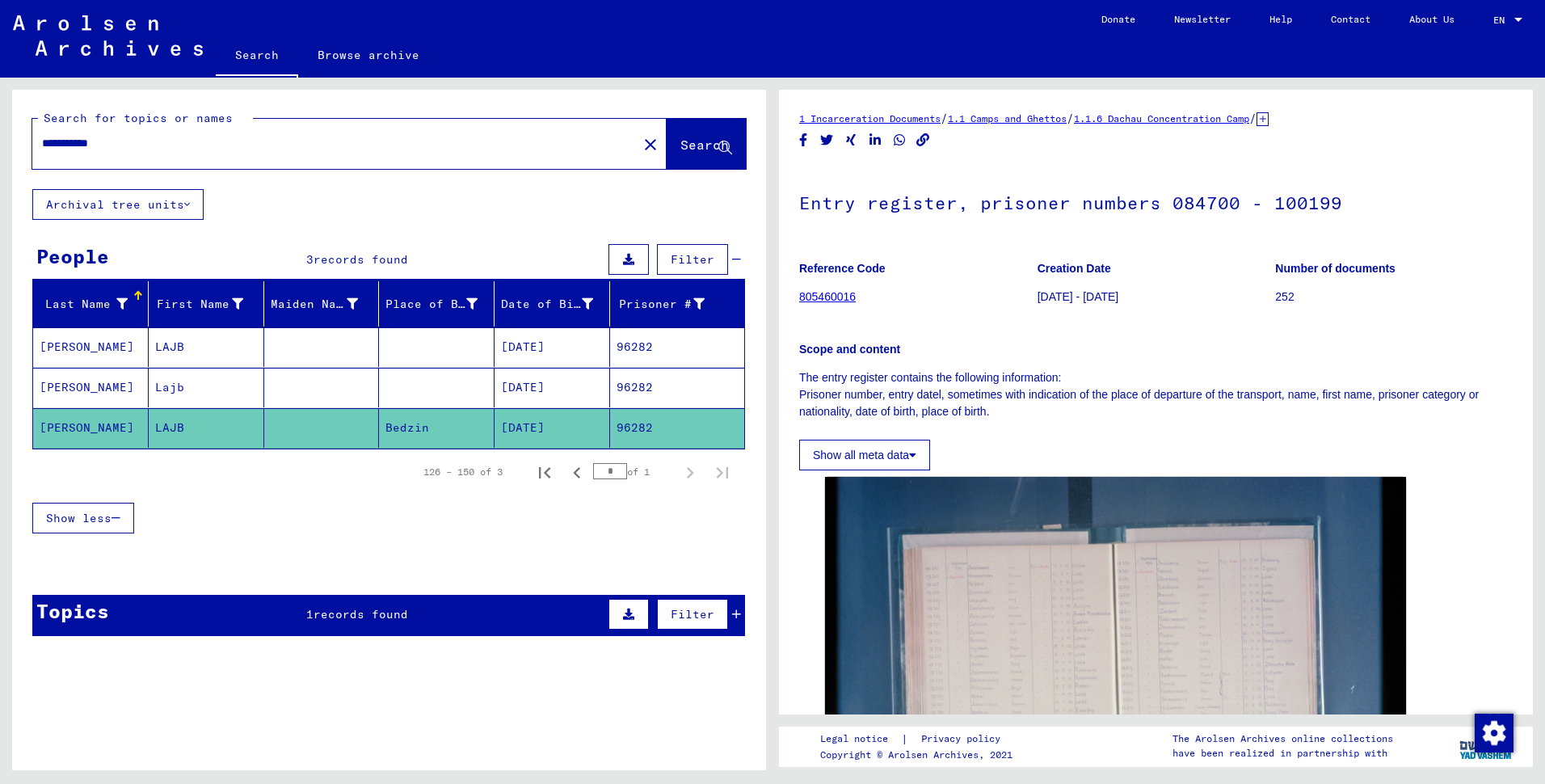
scroll to position [81, 0]
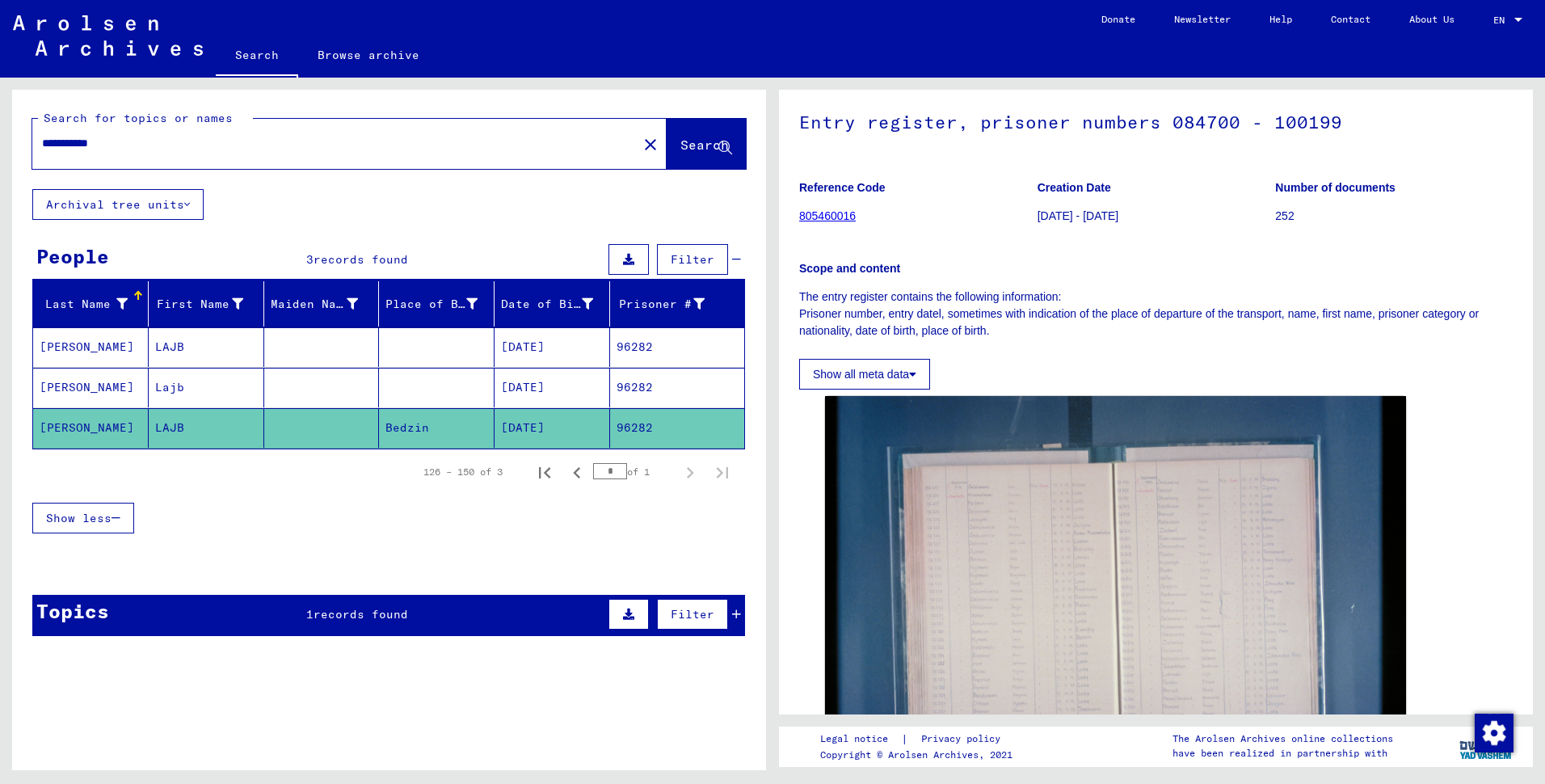
click at [451, 488] on div "126 – 150 of 3 * of 1" at bounding box center [571, 472] width 335 height 32
